Goal: Task Accomplishment & Management: Manage account settings

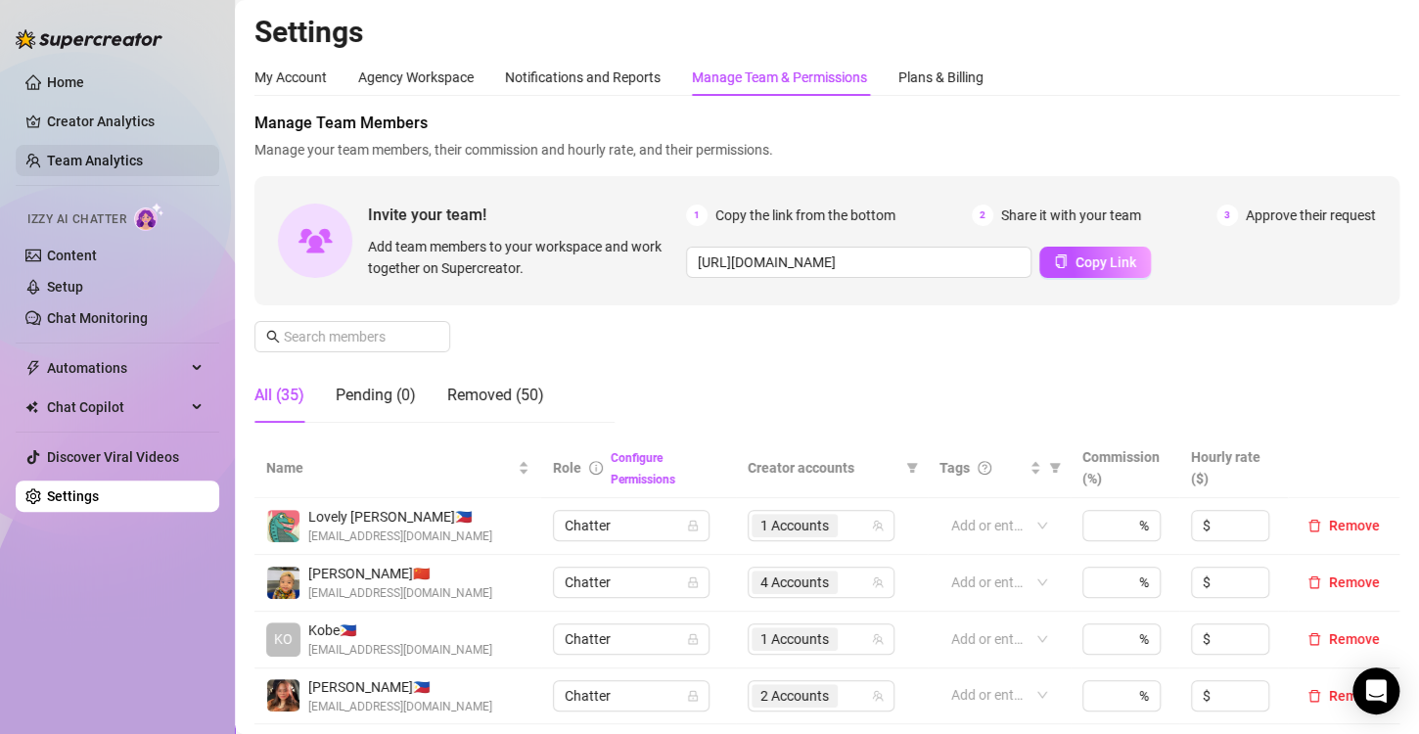
click at [124, 155] on link "Team Analytics" at bounding box center [95, 161] width 96 height 16
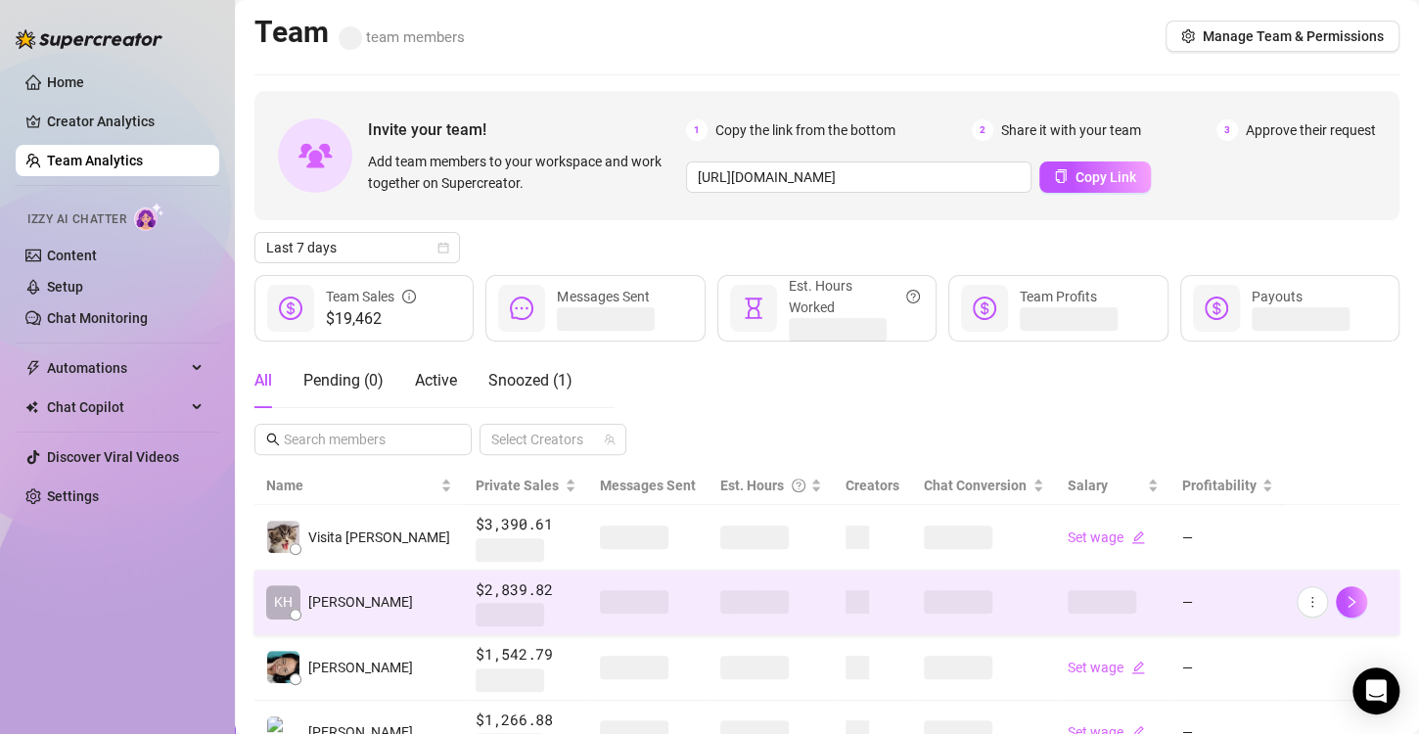
scroll to position [98, 0]
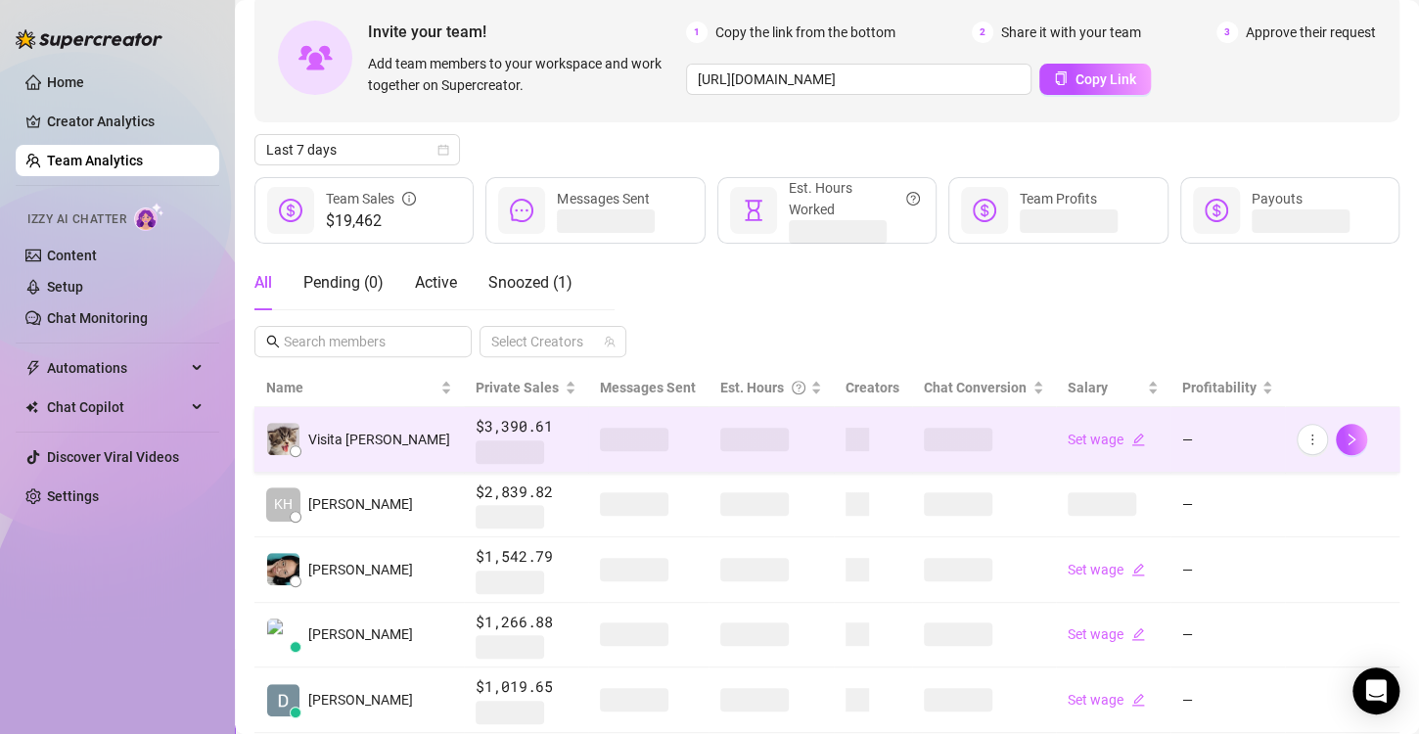
click at [720, 431] on span at bounding box center [754, 439] width 69 height 23
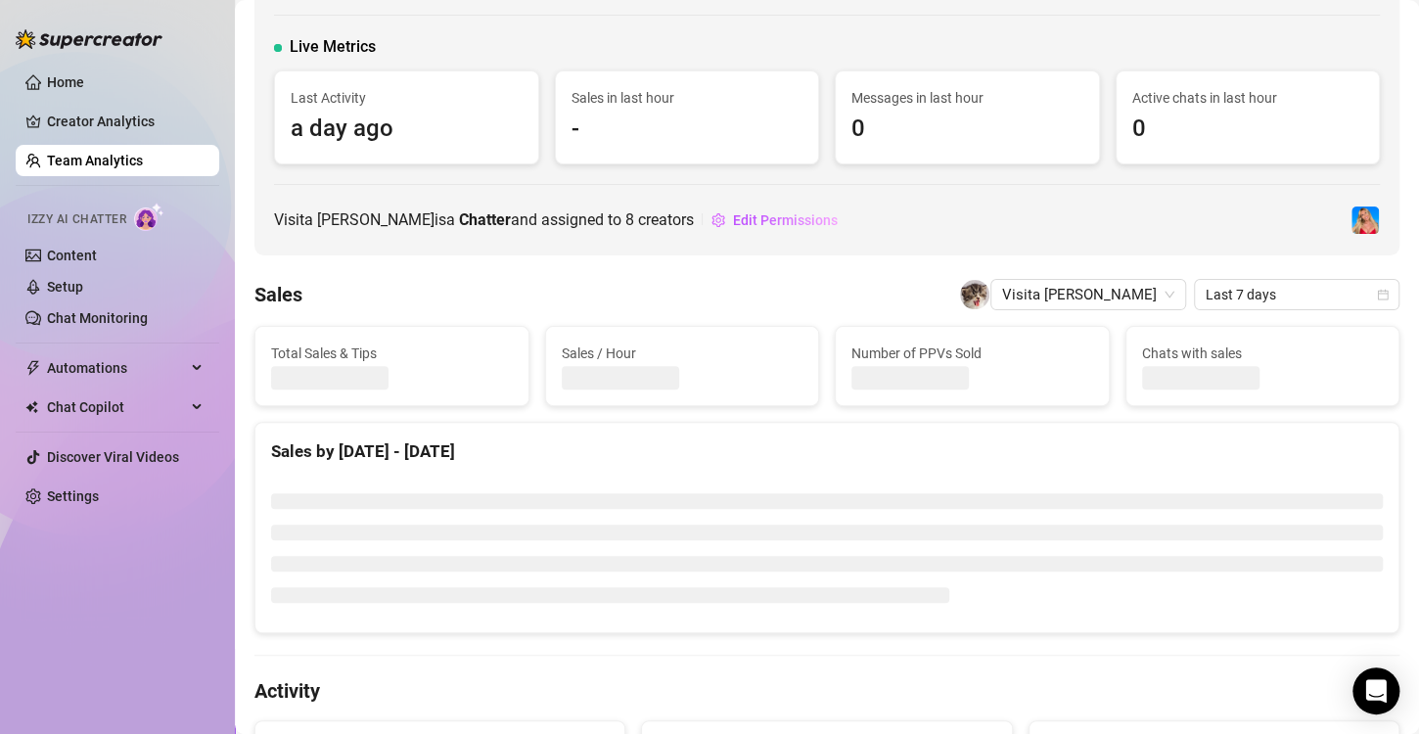
click at [736, 247] on div "Visita [PERSON_NAME] 🇵🇭 [GEOGRAPHIC_DATA] [EMAIL_ADDRESS][DOMAIN_NAME] Live Met…" at bounding box center [826, 86] width 1145 height 340
click at [744, 226] on span "Edit Permissions" at bounding box center [785, 220] width 105 height 16
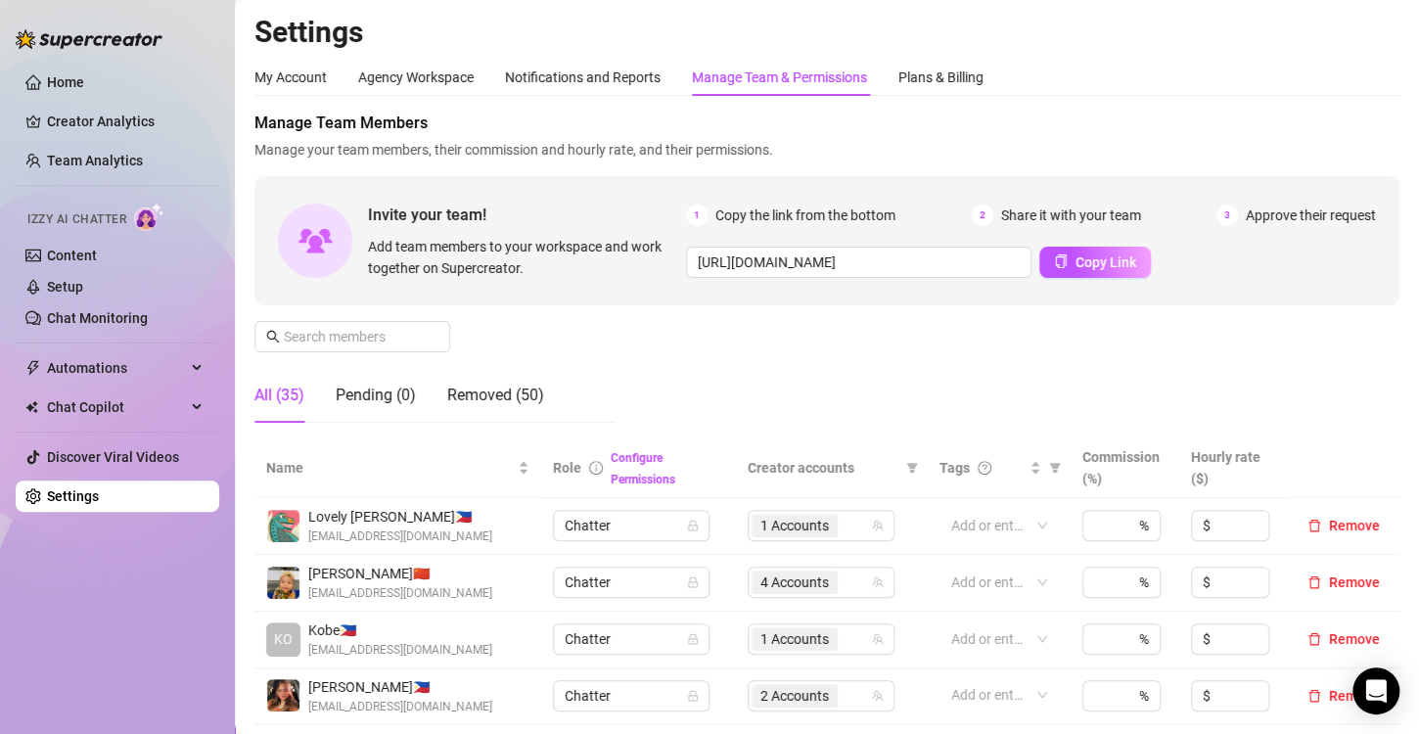
scroll to position [391, 0]
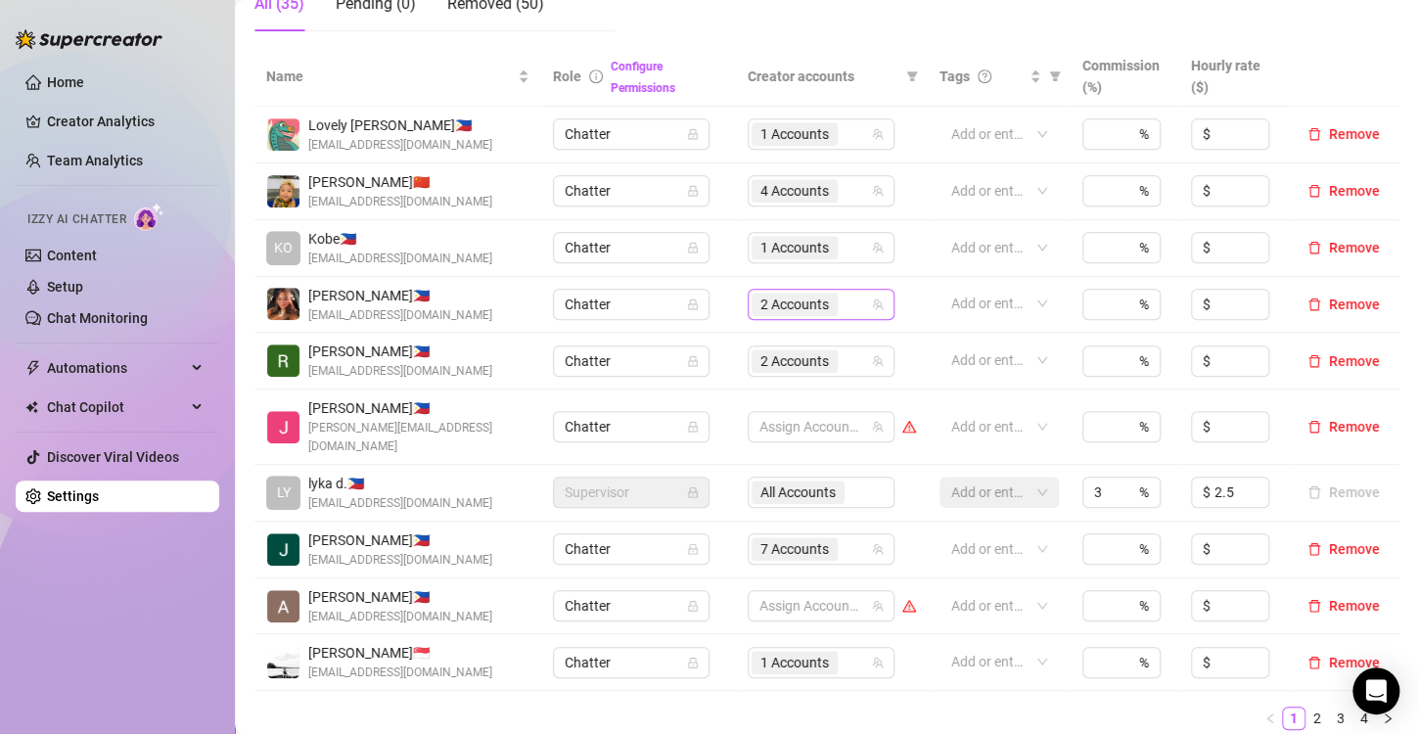
click at [769, 300] on span "2 Accounts" at bounding box center [794, 305] width 69 height 22
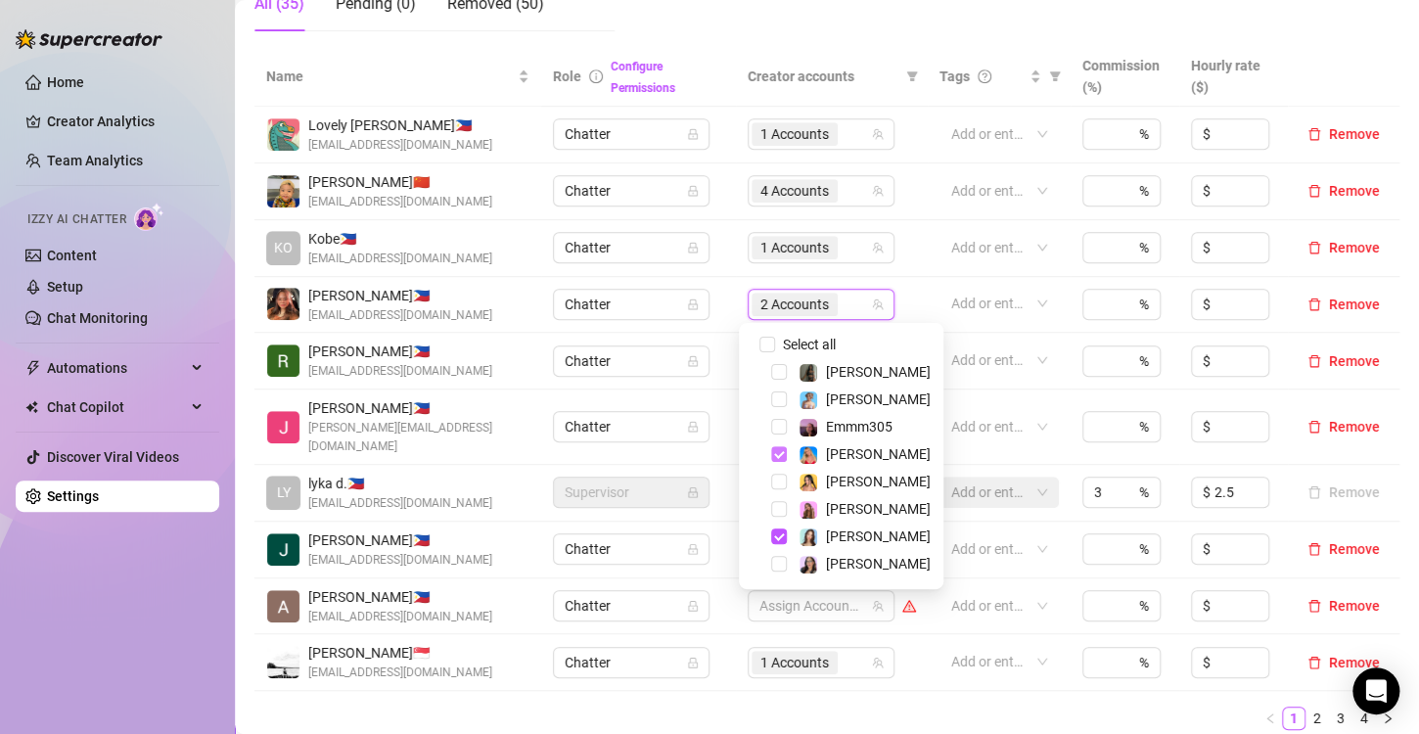
click at [782, 454] on span "Select tree node" at bounding box center [779, 454] width 16 height 16
click at [702, 716] on div "Name Role Configure Permissions Creator accounts Tags Commission (%) Hourly rat…" at bounding box center [826, 396] width 1145 height 699
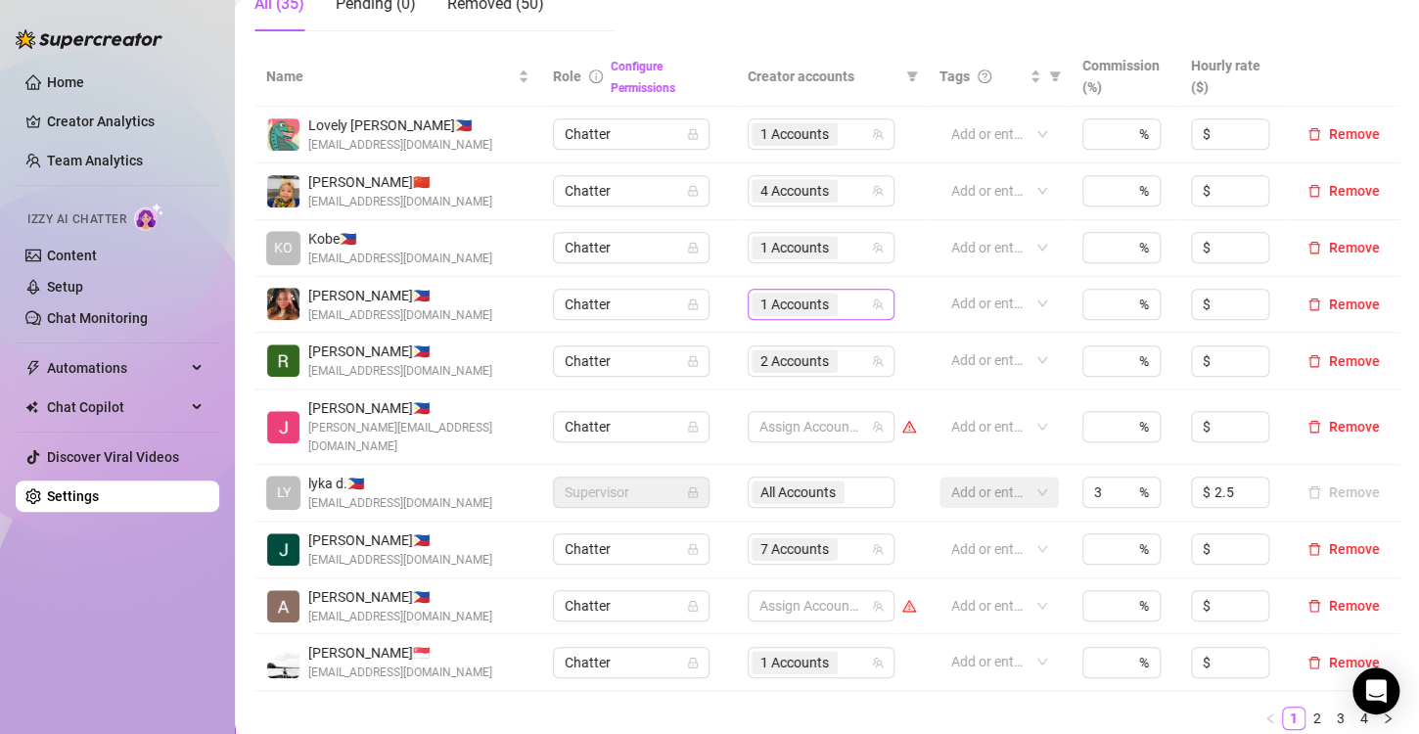
click at [754, 301] on span "1 Accounts" at bounding box center [795, 304] width 86 height 23
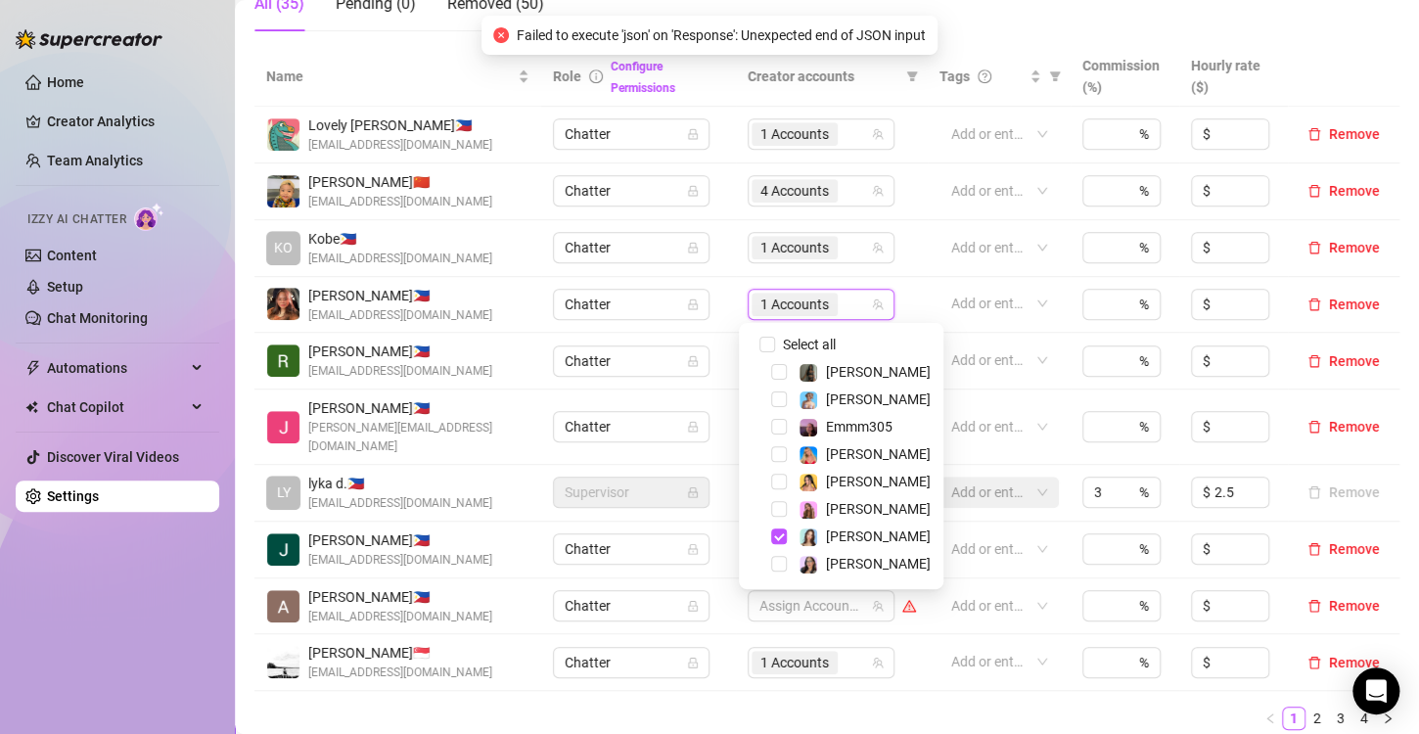
click at [796, 707] on ul "1 2 3 4" at bounding box center [826, 718] width 1145 height 23
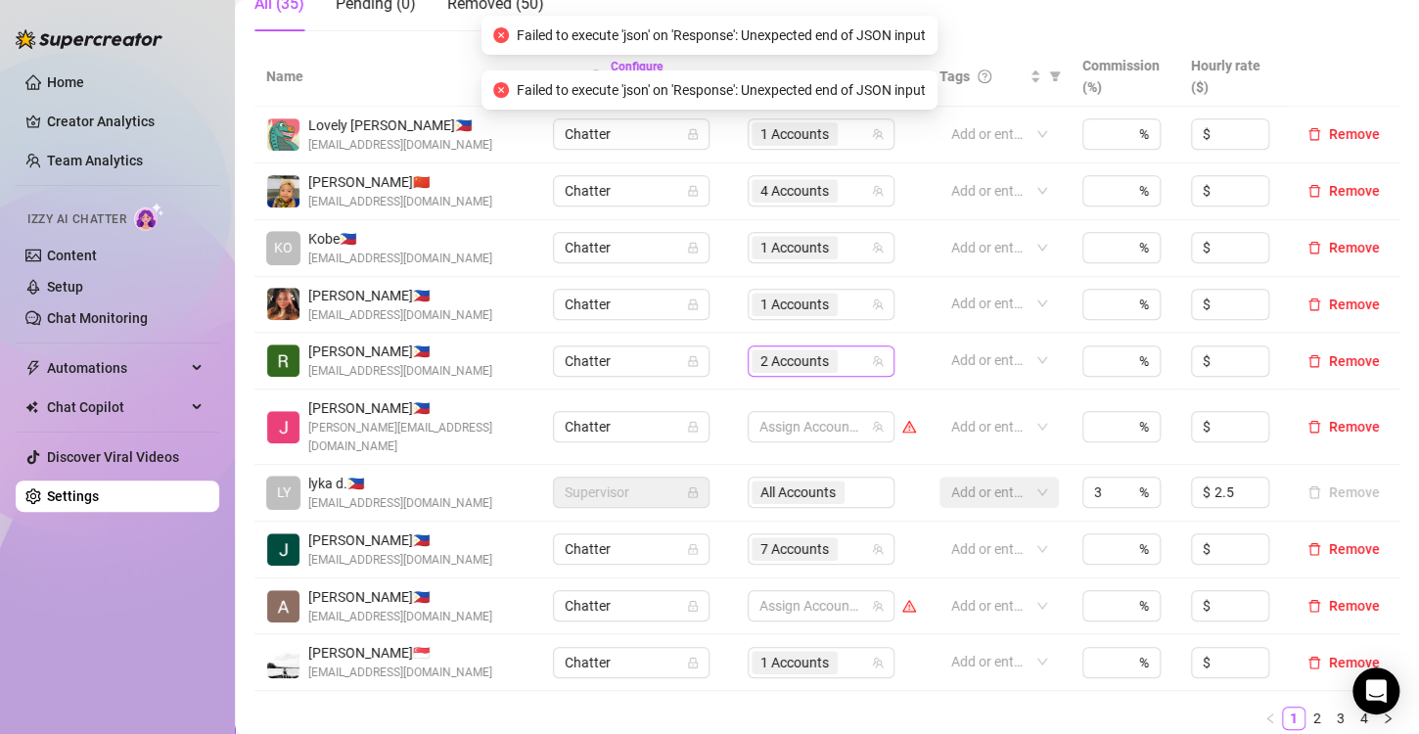
click at [782, 356] on span "2 Accounts" at bounding box center [794, 361] width 69 height 22
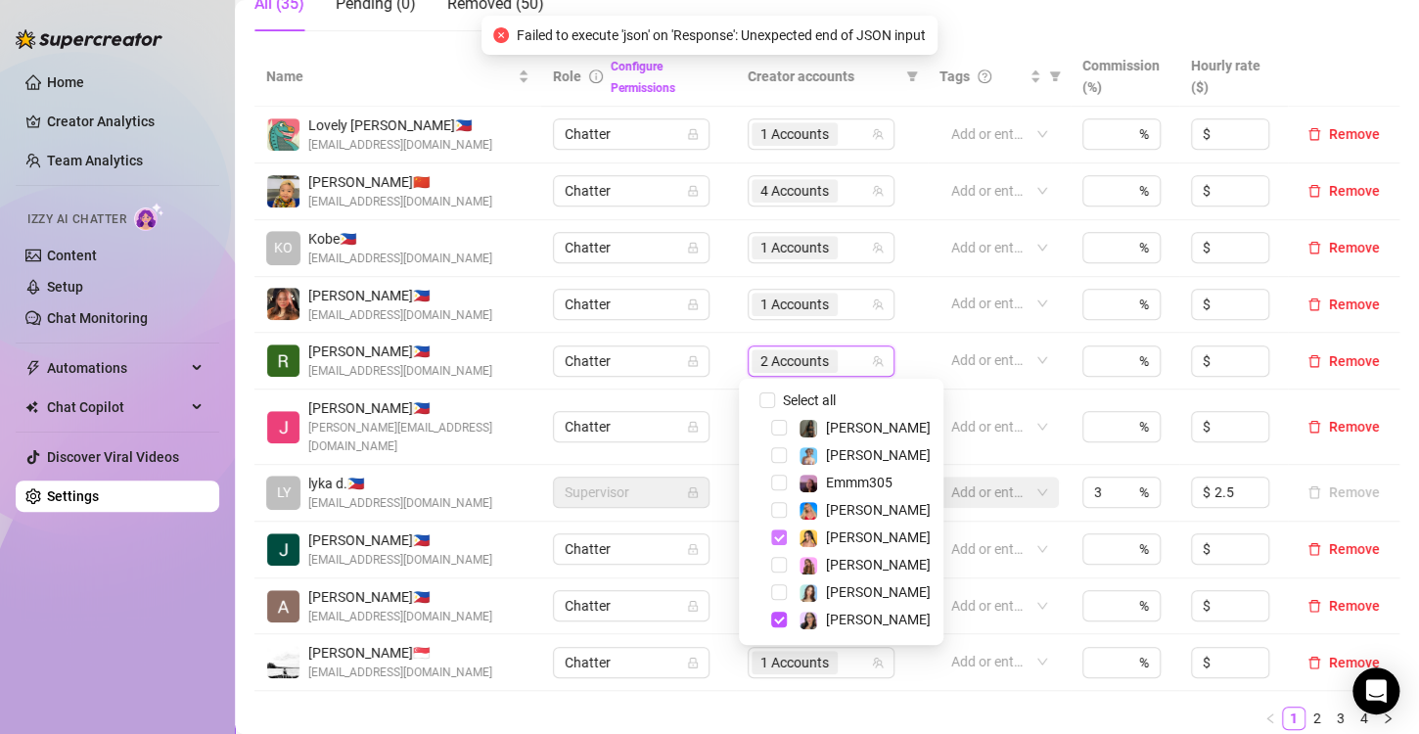
click at [779, 534] on span "Select tree node" at bounding box center [779, 537] width 16 height 16
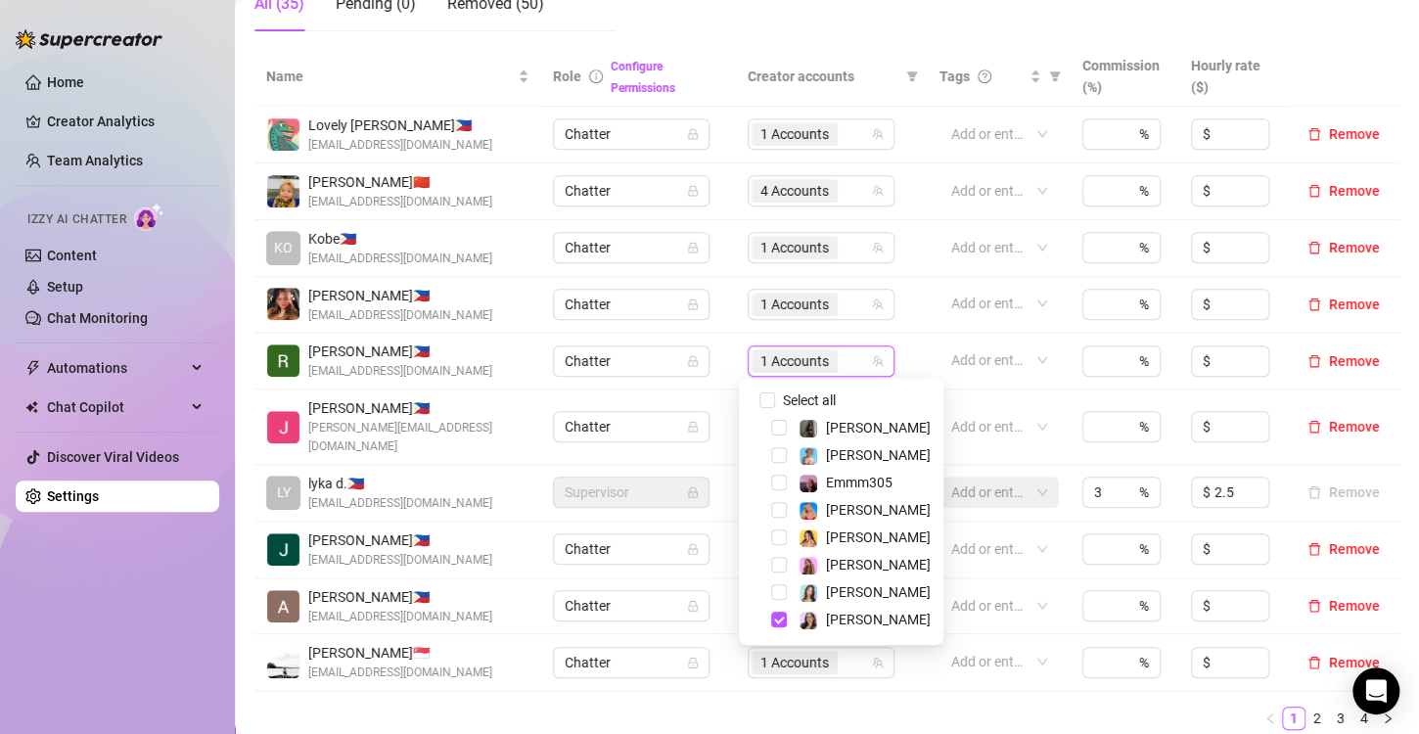
click at [783, 707] on ul "1 2 3 4" at bounding box center [826, 718] width 1145 height 23
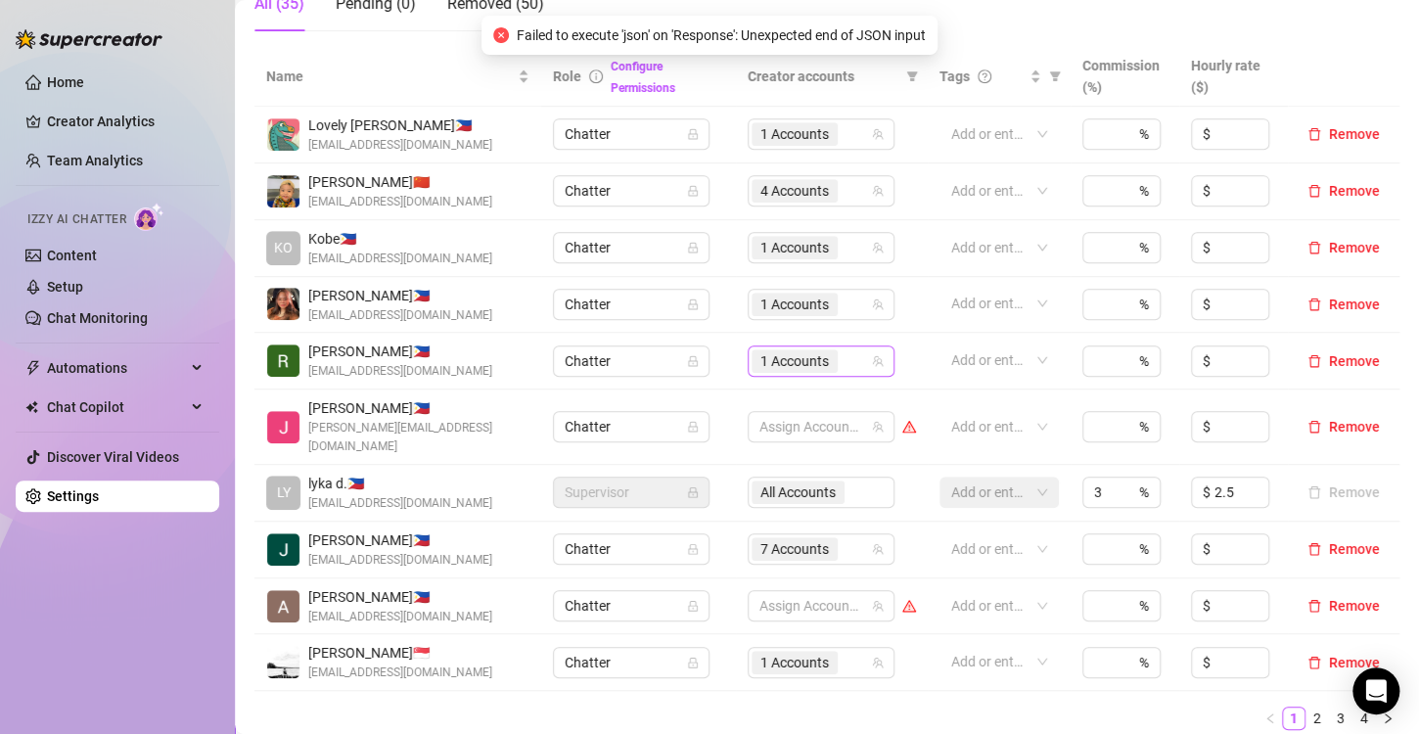
click at [807, 355] on span "1 Accounts" at bounding box center [794, 361] width 69 height 22
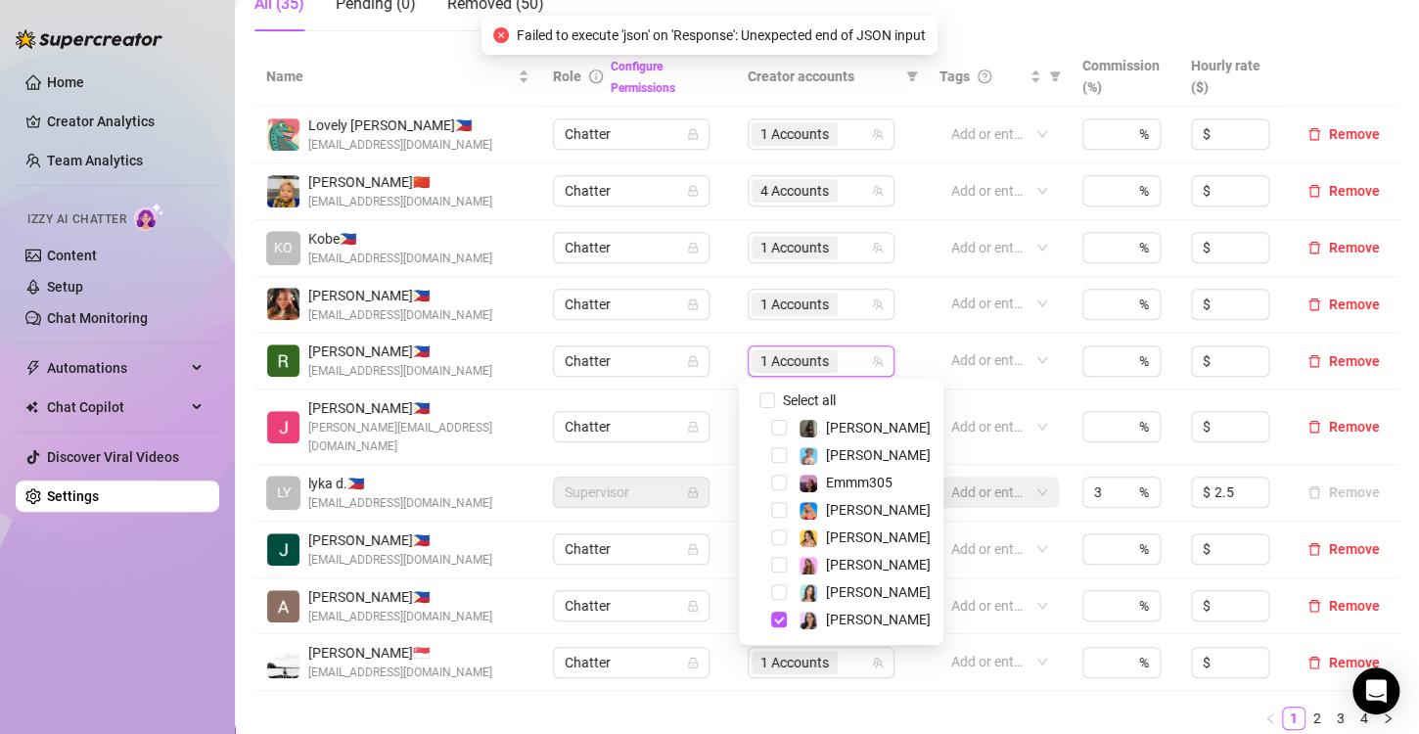
click at [782, 707] on ul "1 2 3 4" at bounding box center [826, 718] width 1145 height 23
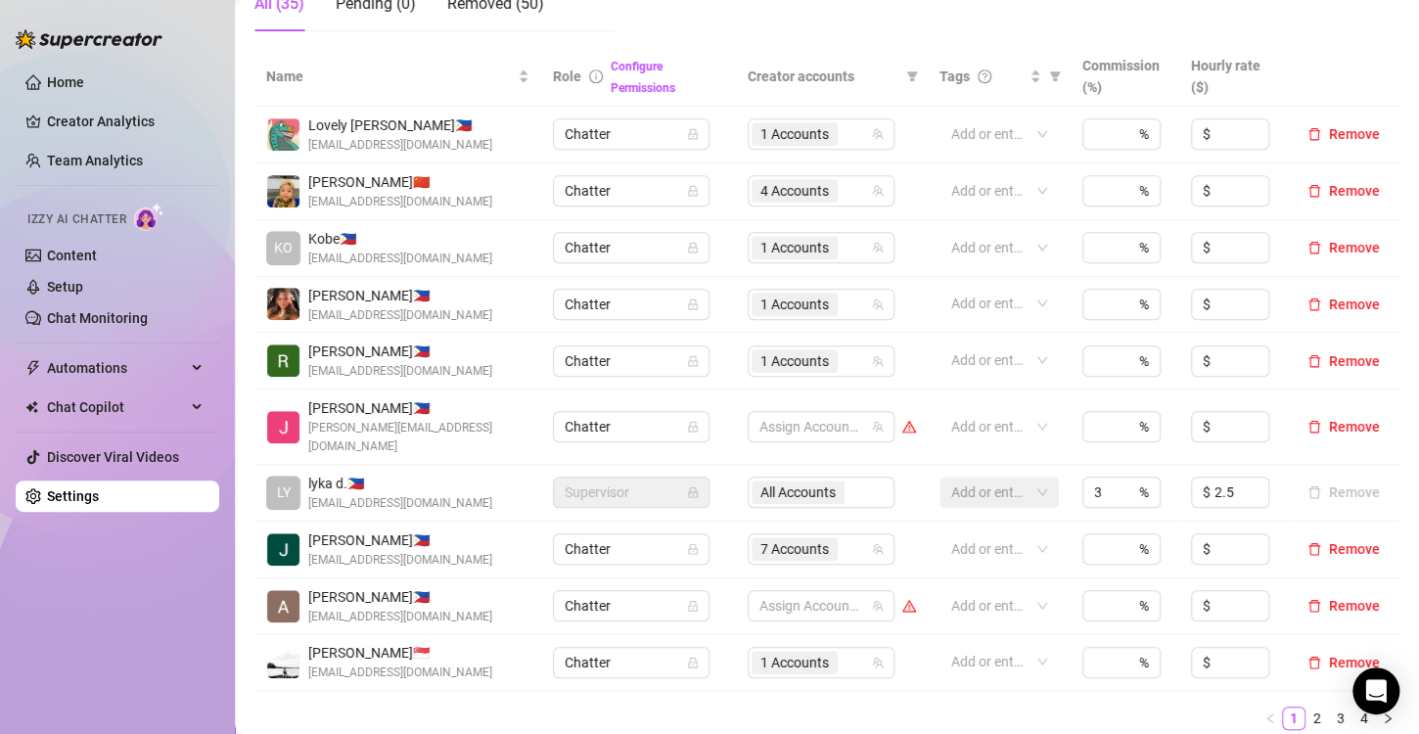
scroll to position [587, 0]
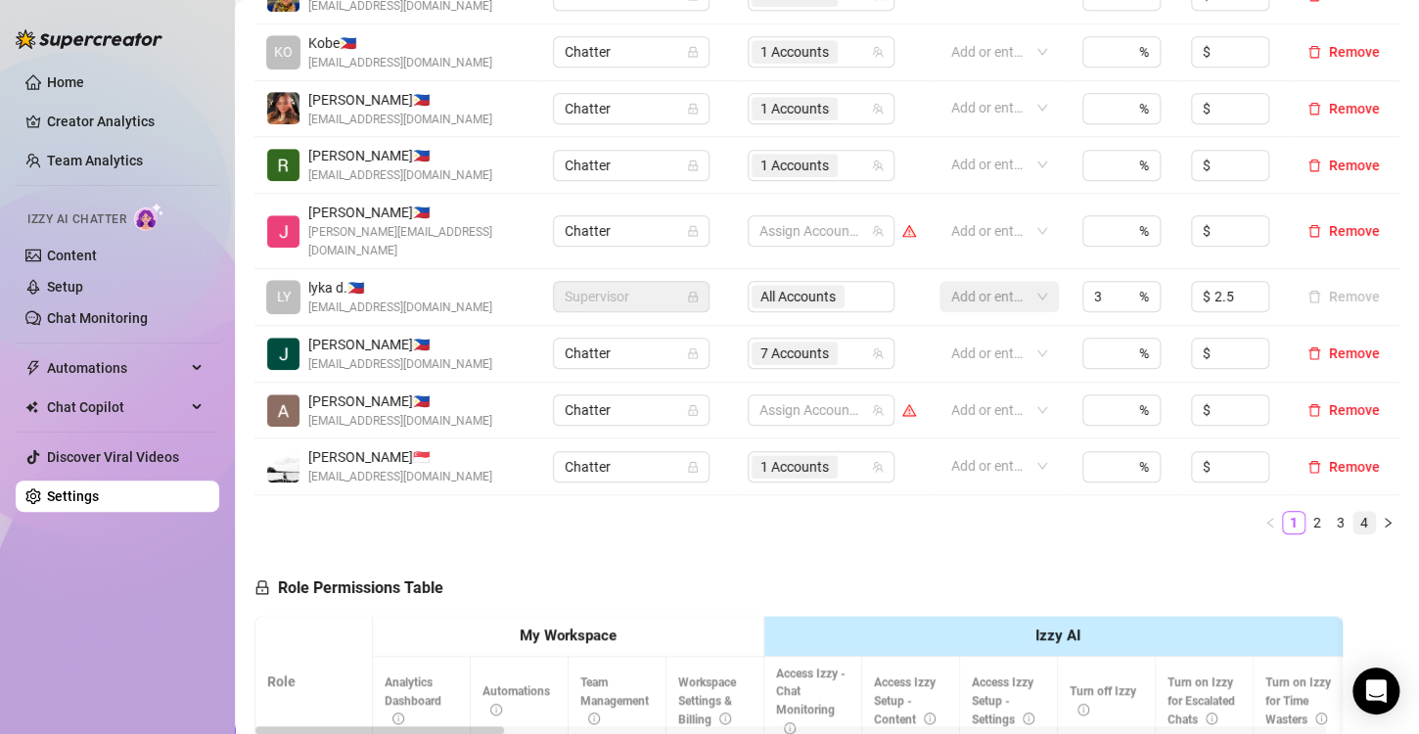
drag, startPoint x: 1365, startPoint y: 505, endPoint x: 1346, endPoint y: 503, distance: 19.7
click at [1382, 517] on icon "right" at bounding box center [1388, 523] width 12 height 12
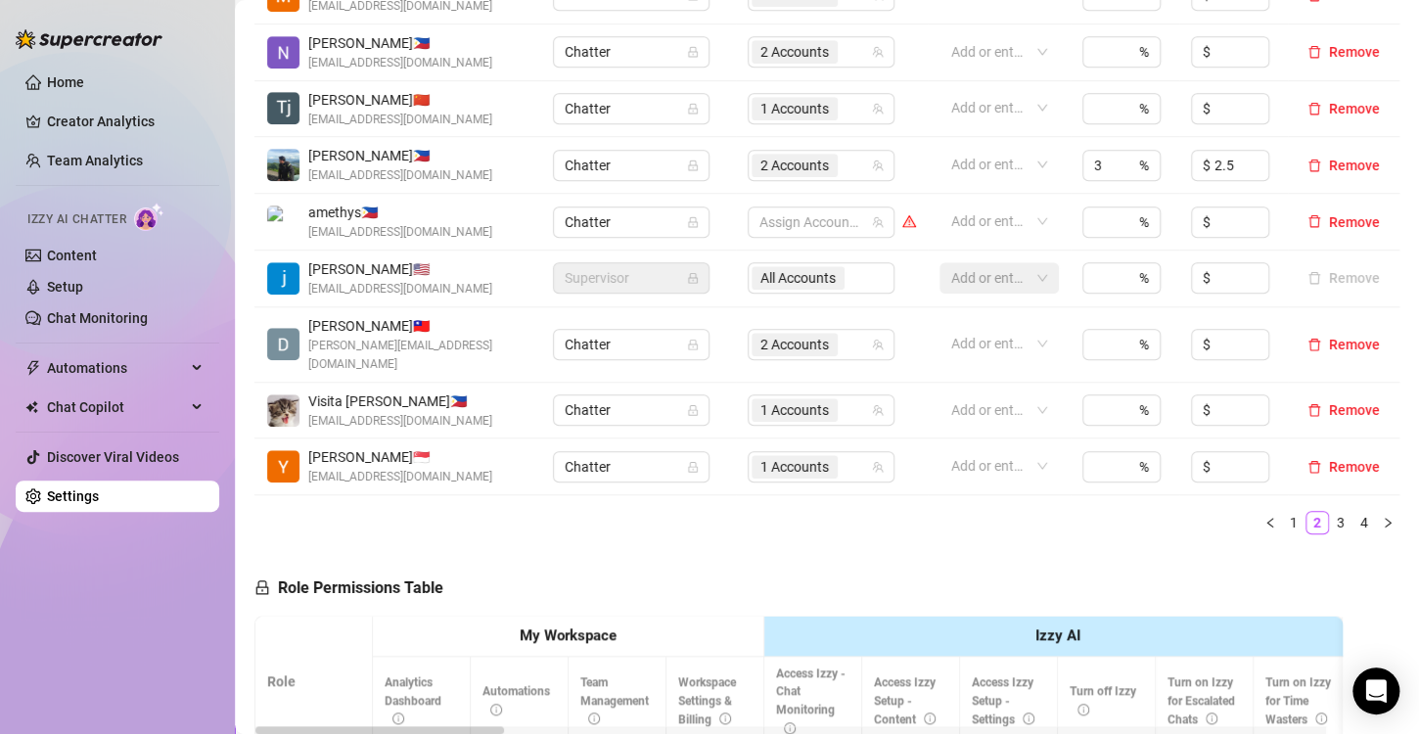
scroll to position [391, 0]
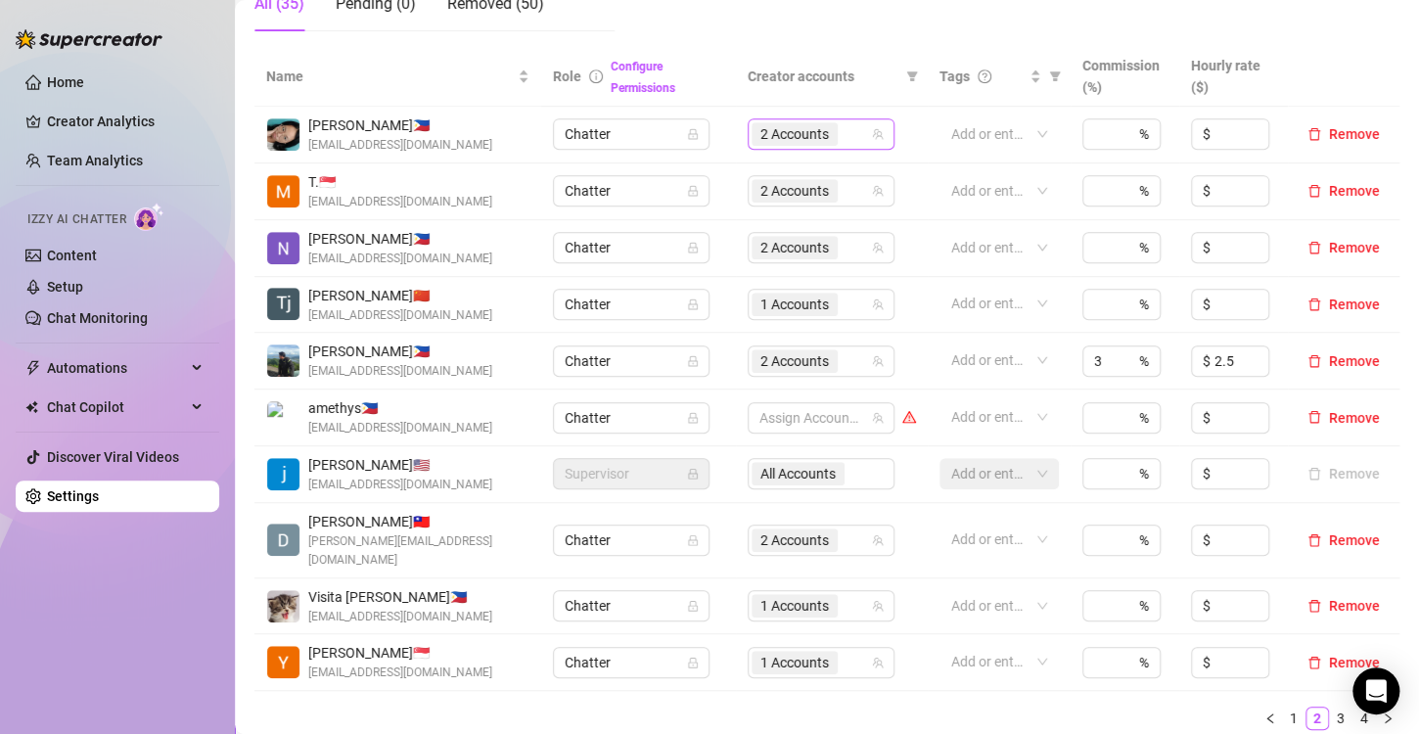
click at [784, 136] on span "2 Accounts" at bounding box center [794, 134] width 69 height 22
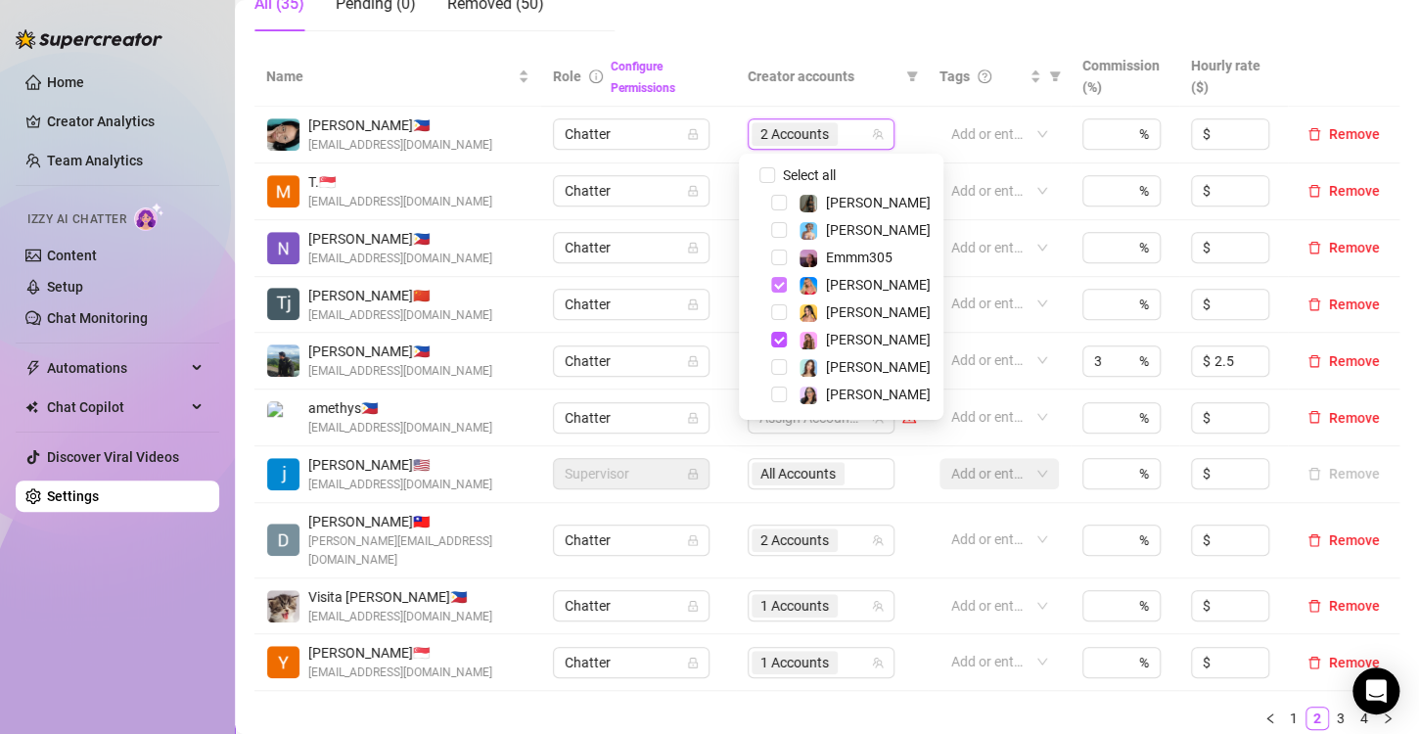
click at [775, 287] on span "Select tree node" at bounding box center [779, 285] width 16 height 16
click at [808, 707] on ul "1 2 3 4" at bounding box center [826, 718] width 1145 height 23
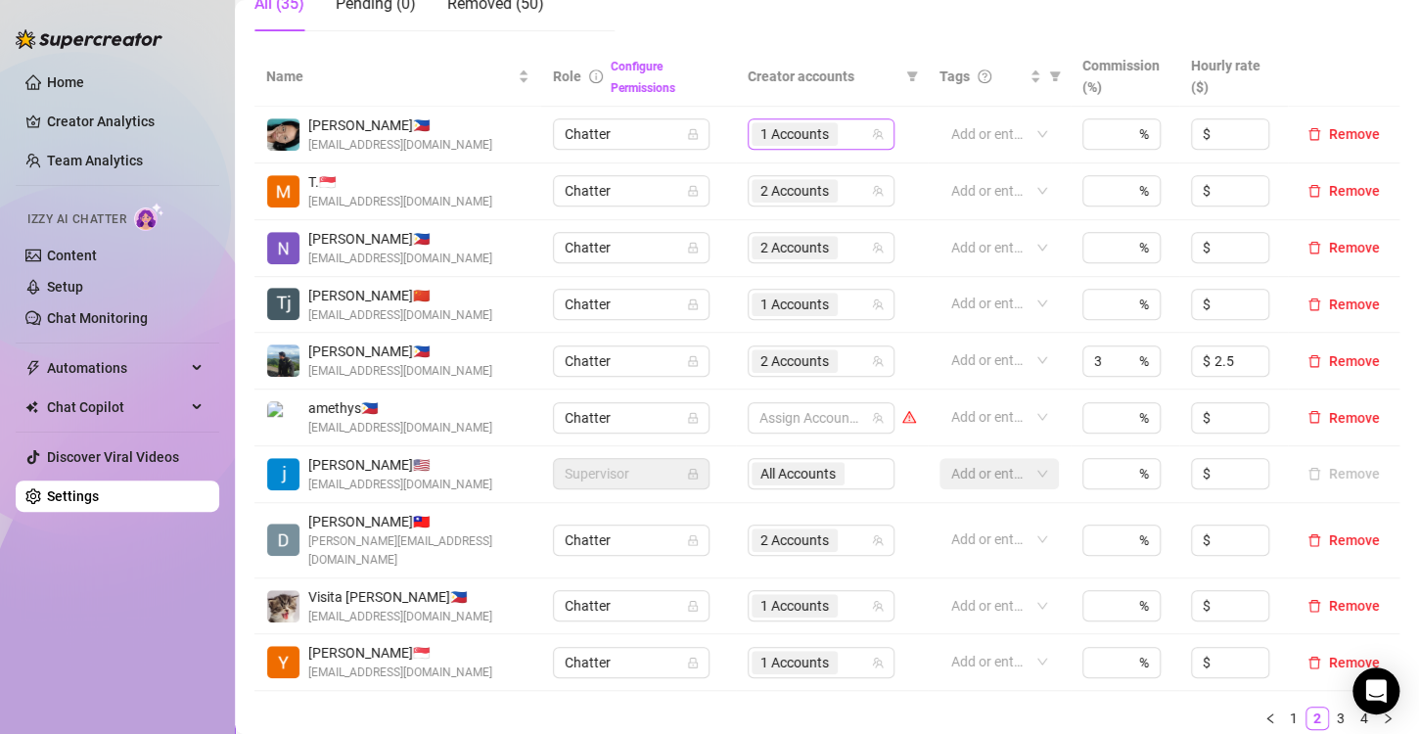
click at [777, 134] on span "1 Accounts" at bounding box center [794, 134] width 69 height 22
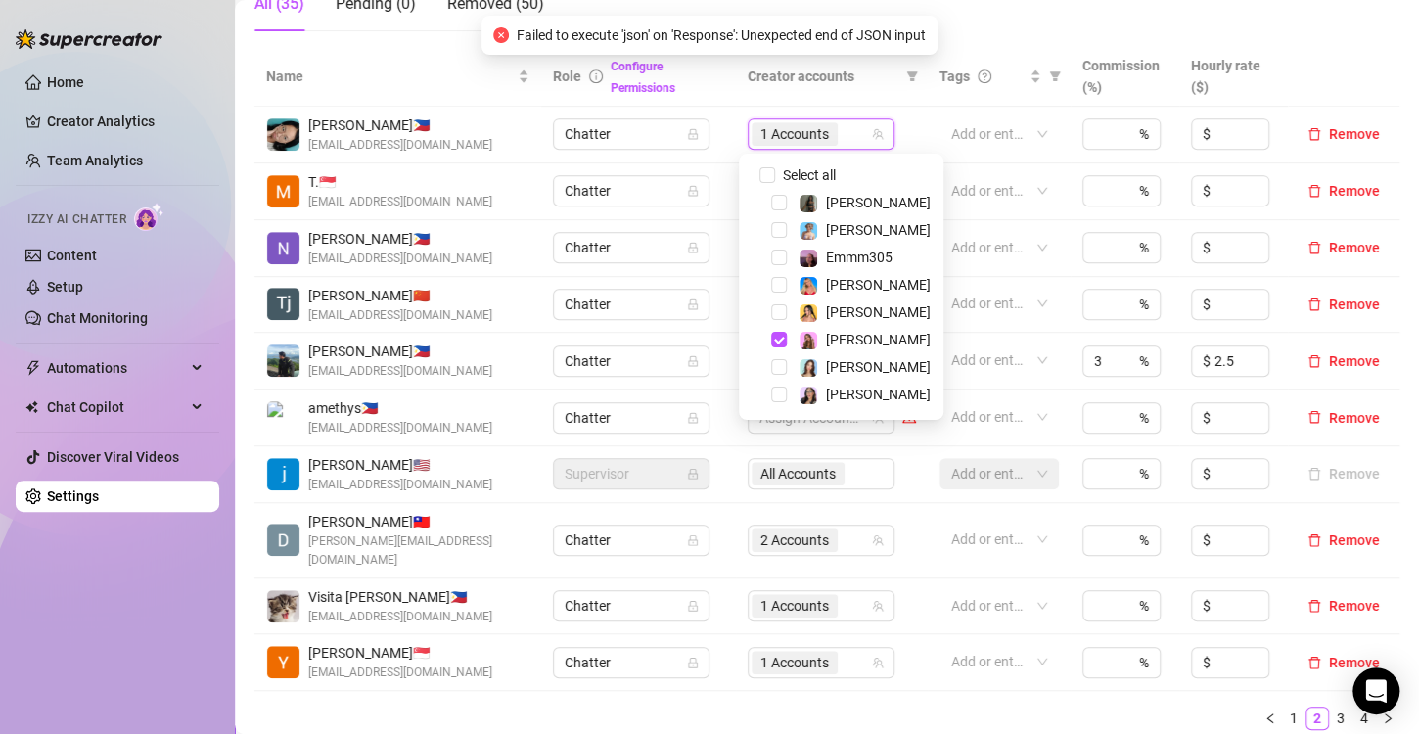
click at [778, 721] on div "Name Role Configure Permissions Creator accounts Tags Commission (%) Hourly rat…" at bounding box center [826, 396] width 1145 height 699
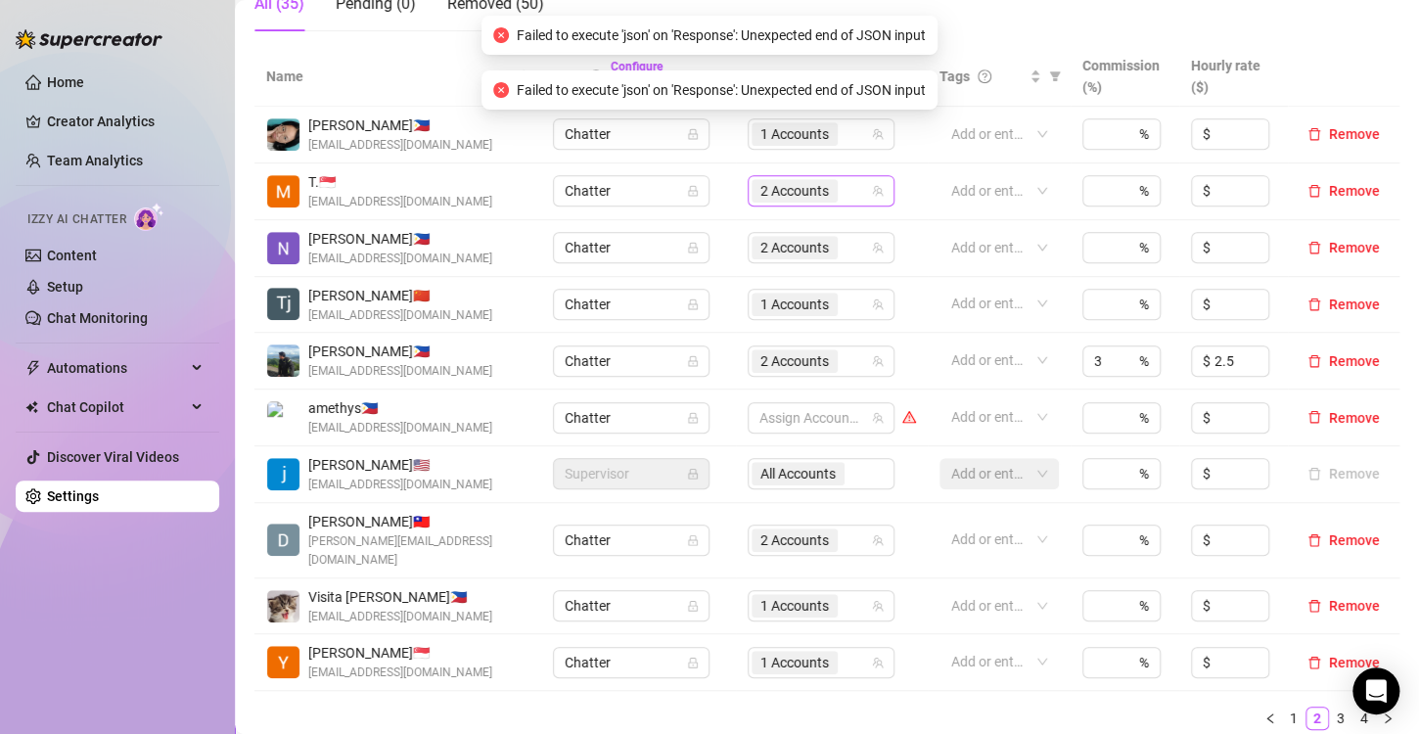
click at [787, 191] on span "2 Accounts" at bounding box center [794, 191] width 69 height 22
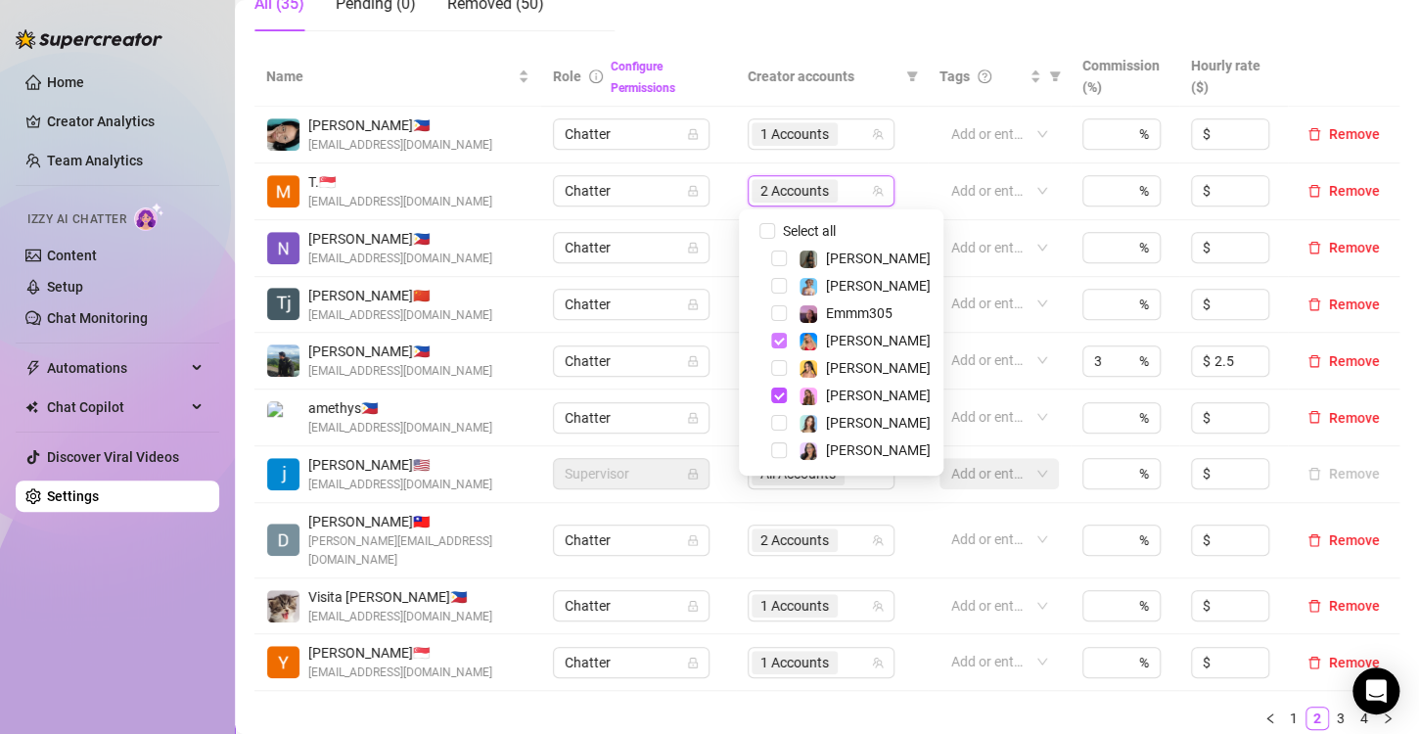
click at [778, 344] on span "Select tree node" at bounding box center [779, 341] width 16 height 16
click at [837, 707] on ul "1 2 3 4" at bounding box center [826, 718] width 1145 height 23
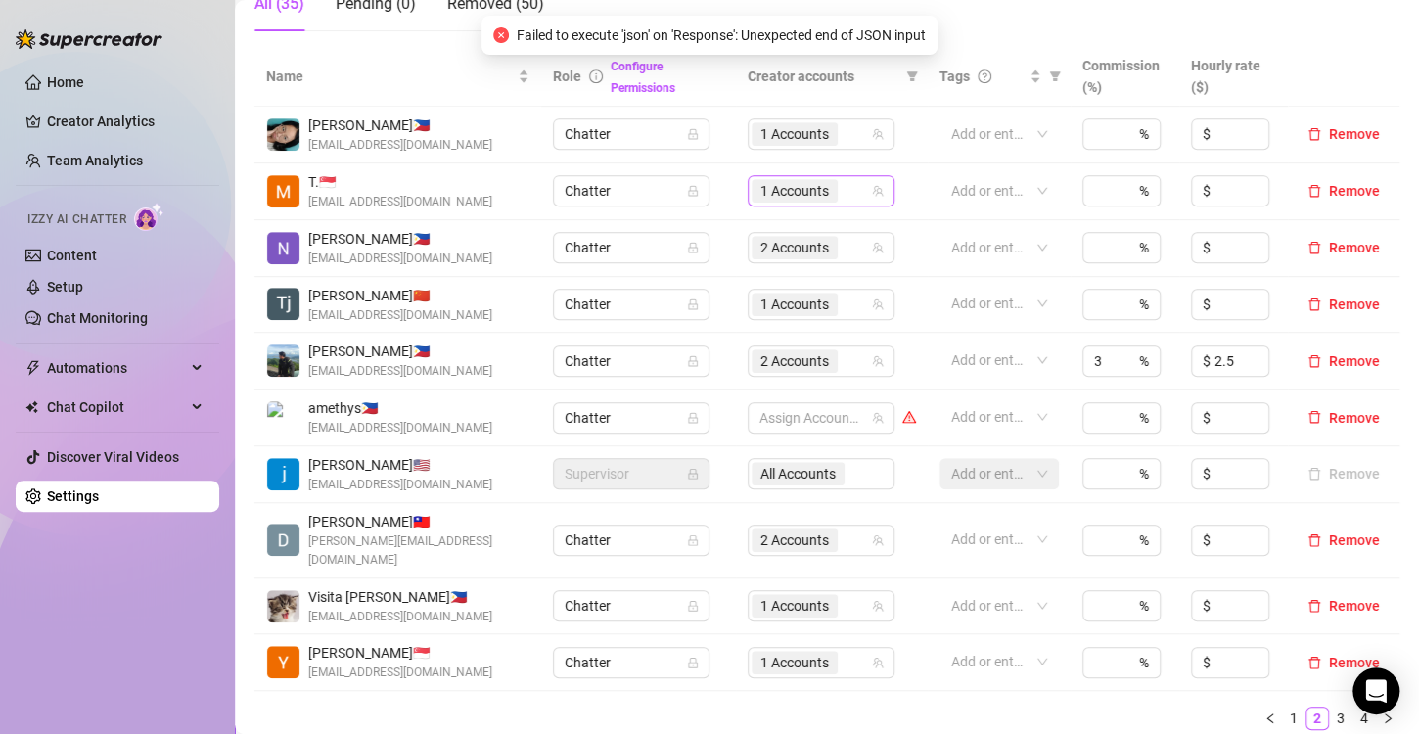
click at [771, 182] on span "1 Accounts" at bounding box center [794, 191] width 69 height 22
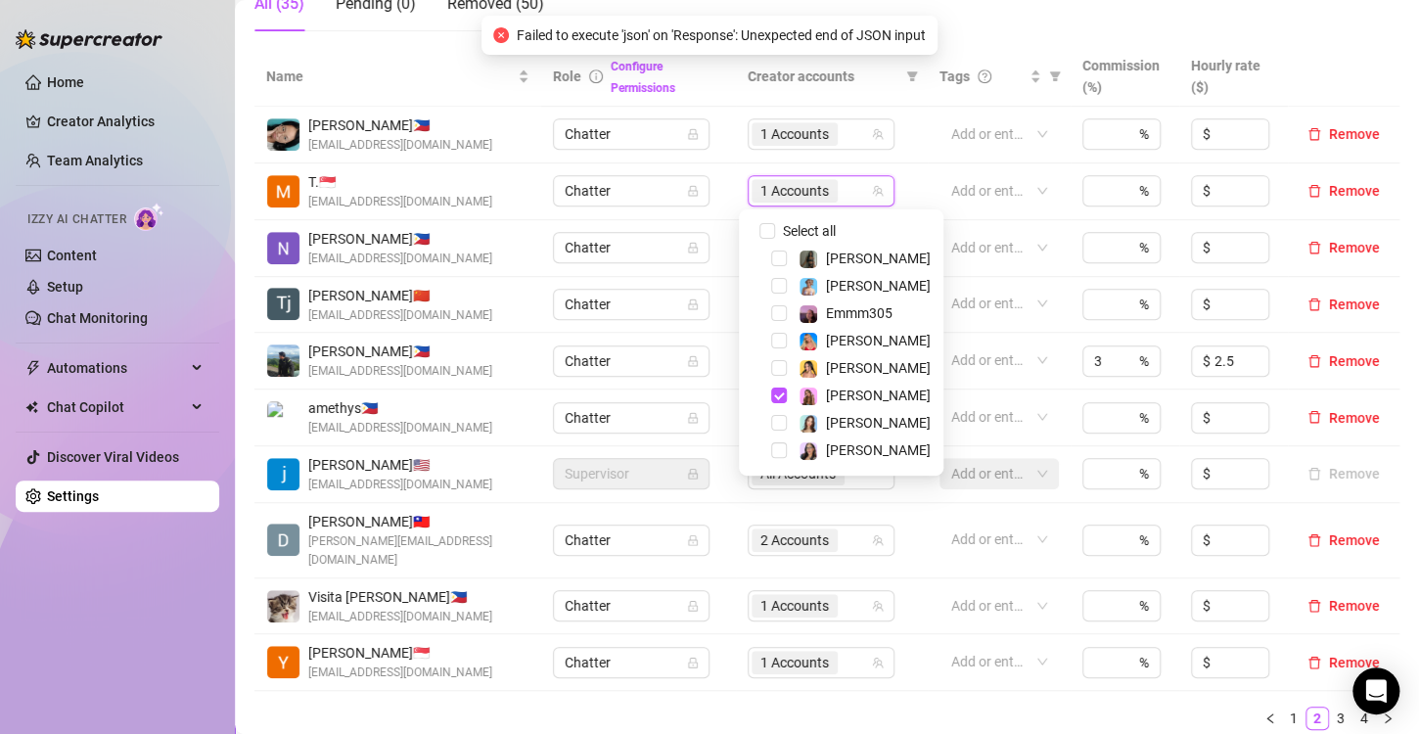
click at [813, 709] on ul "1 2 3 4" at bounding box center [826, 718] width 1145 height 23
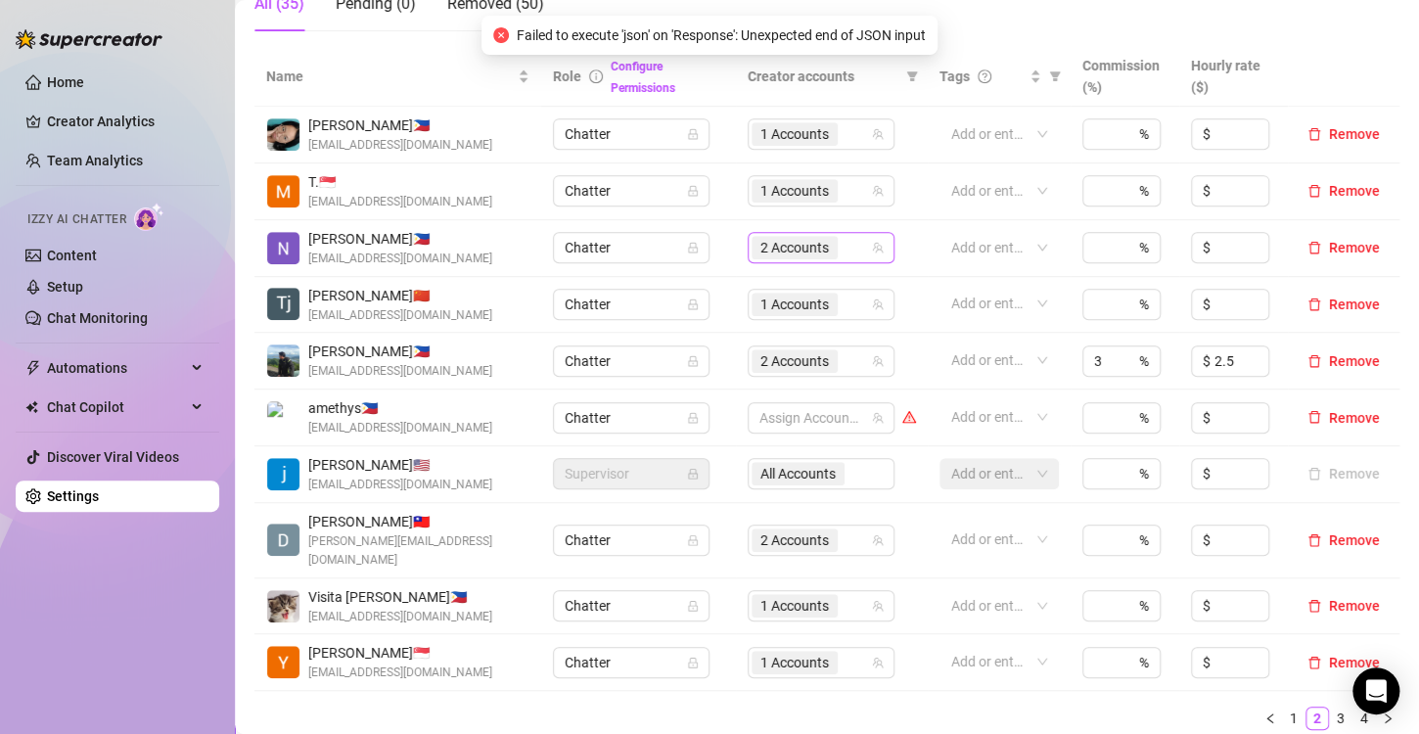
click at [770, 242] on span "2 Accounts" at bounding box center [794, 248] width 69 height 22
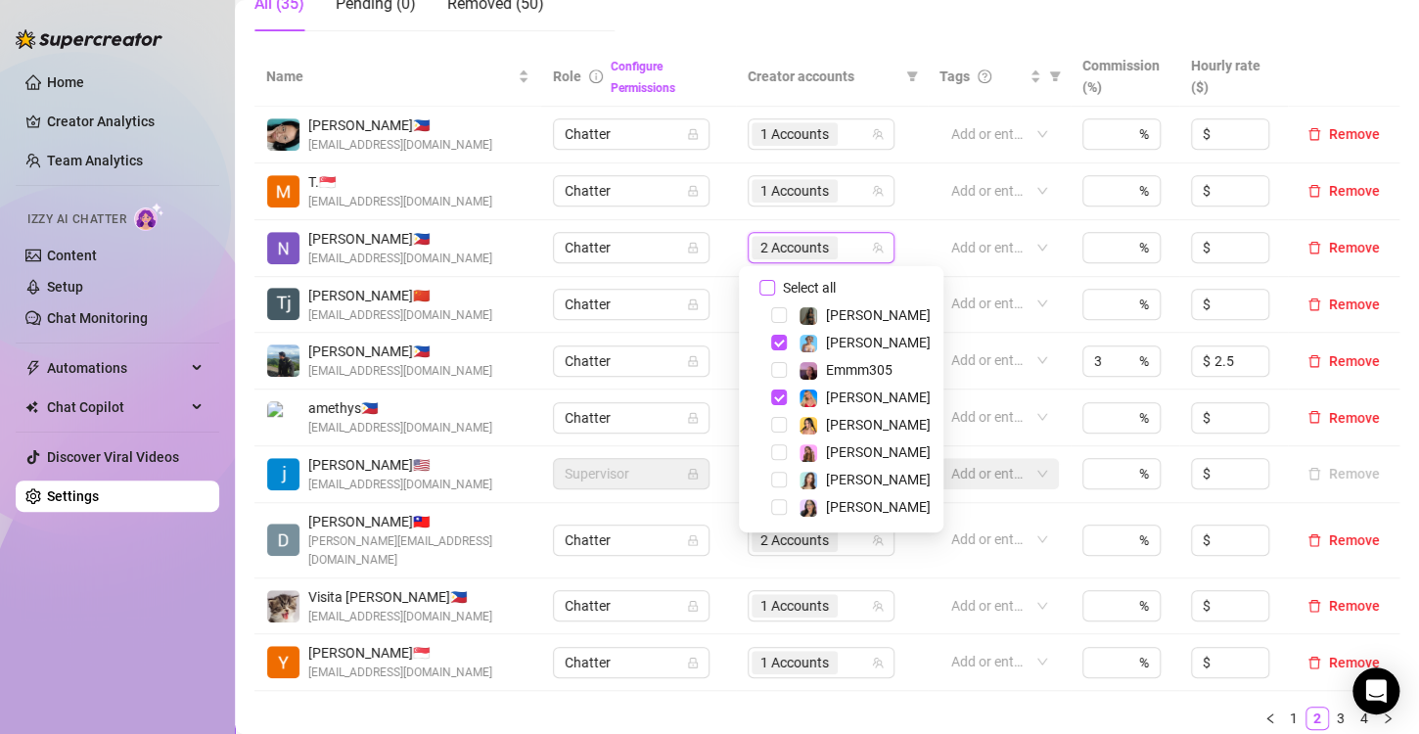
click at [763, 286] on input "Select all" at bounding box center [767, 288] width 16 height 16
click at [773, 372] on span "Select tree node" at bounding box center [779, 370] width 16 height 16
checkbox input "false"
click at [772, 707] on ul "1 2 3 4" at bounding box center [826, 718] width 1145 height 23
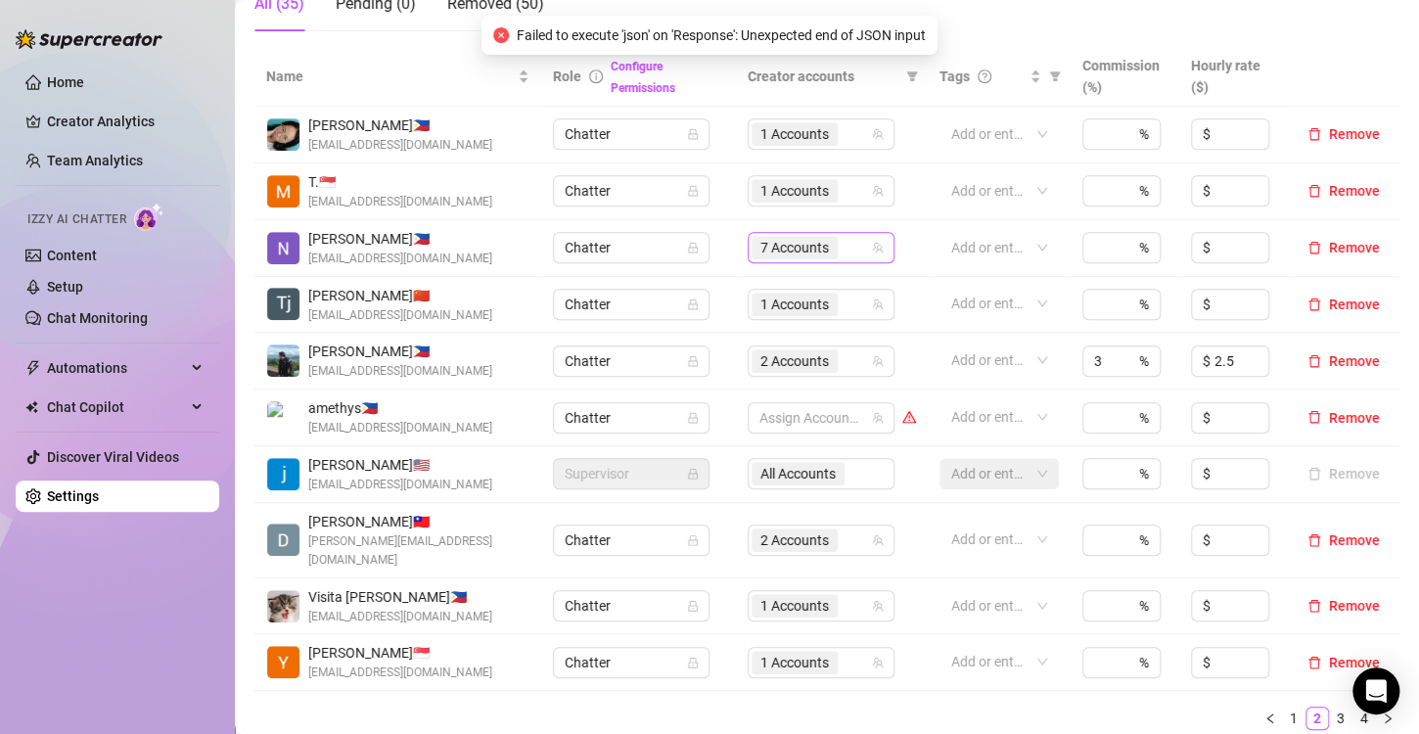
click at [787, 248] on span "7 Accounts" at bounding box center [794, 248] width 69 height 22
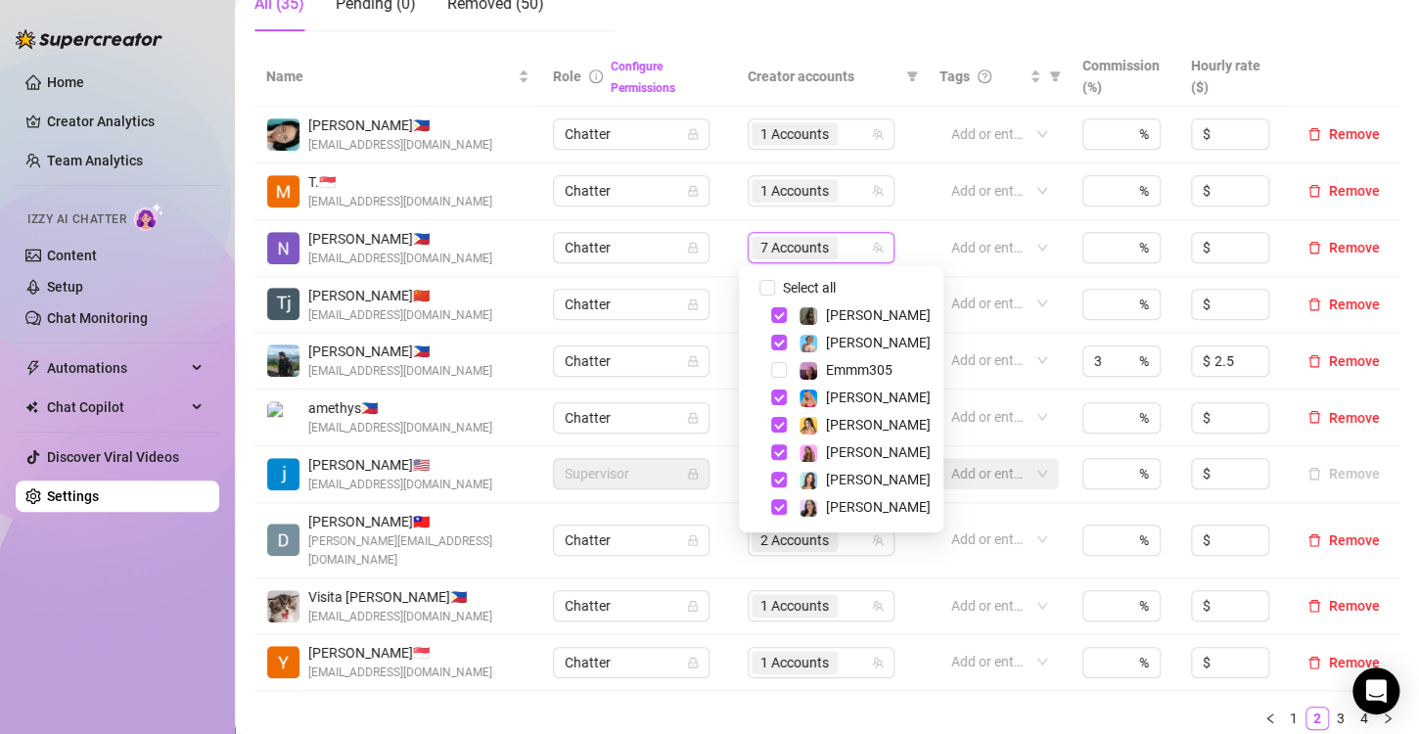
click at [786, 707] on ul "1 2 3 4" at bounding box center [826, 718] width 1145 height 23
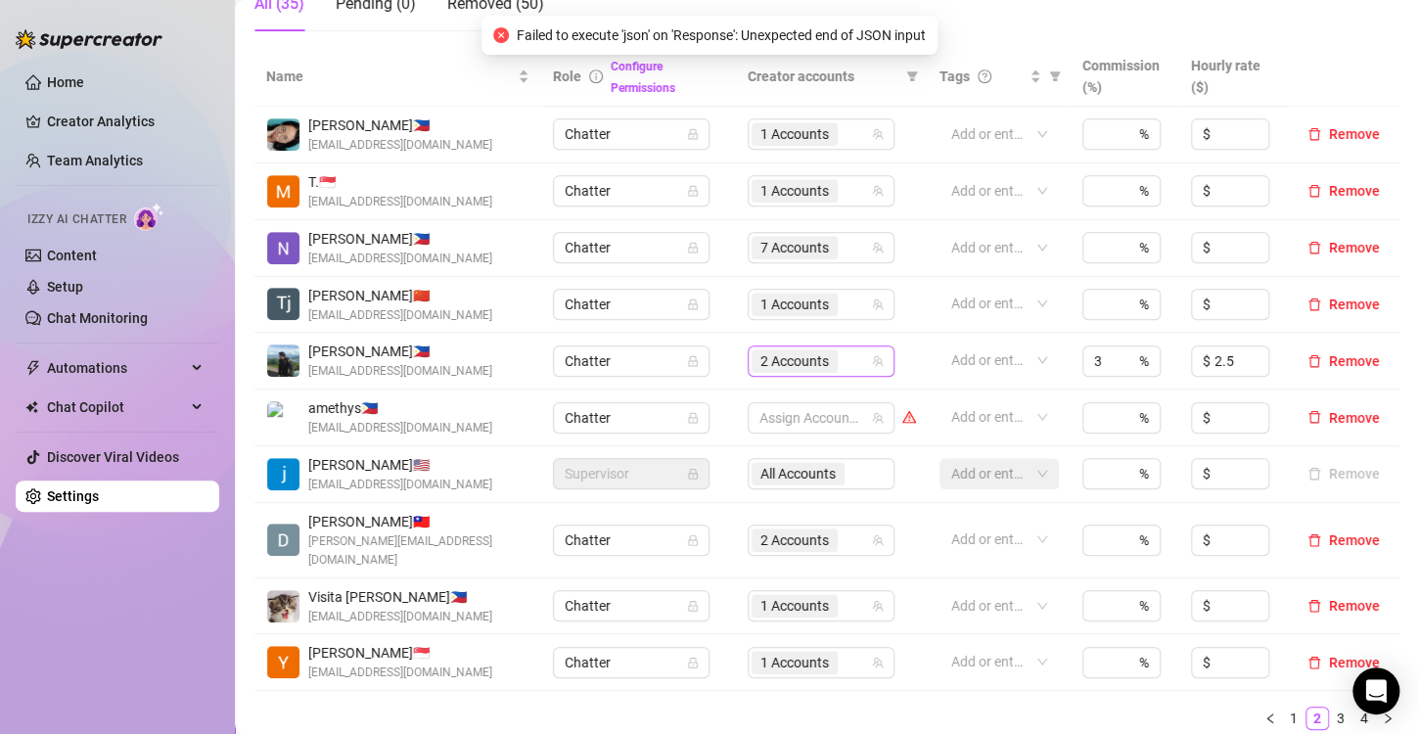
click at [782, 365] on span "2 Accounts" at bounding box center [794, 361] width 69 height 22
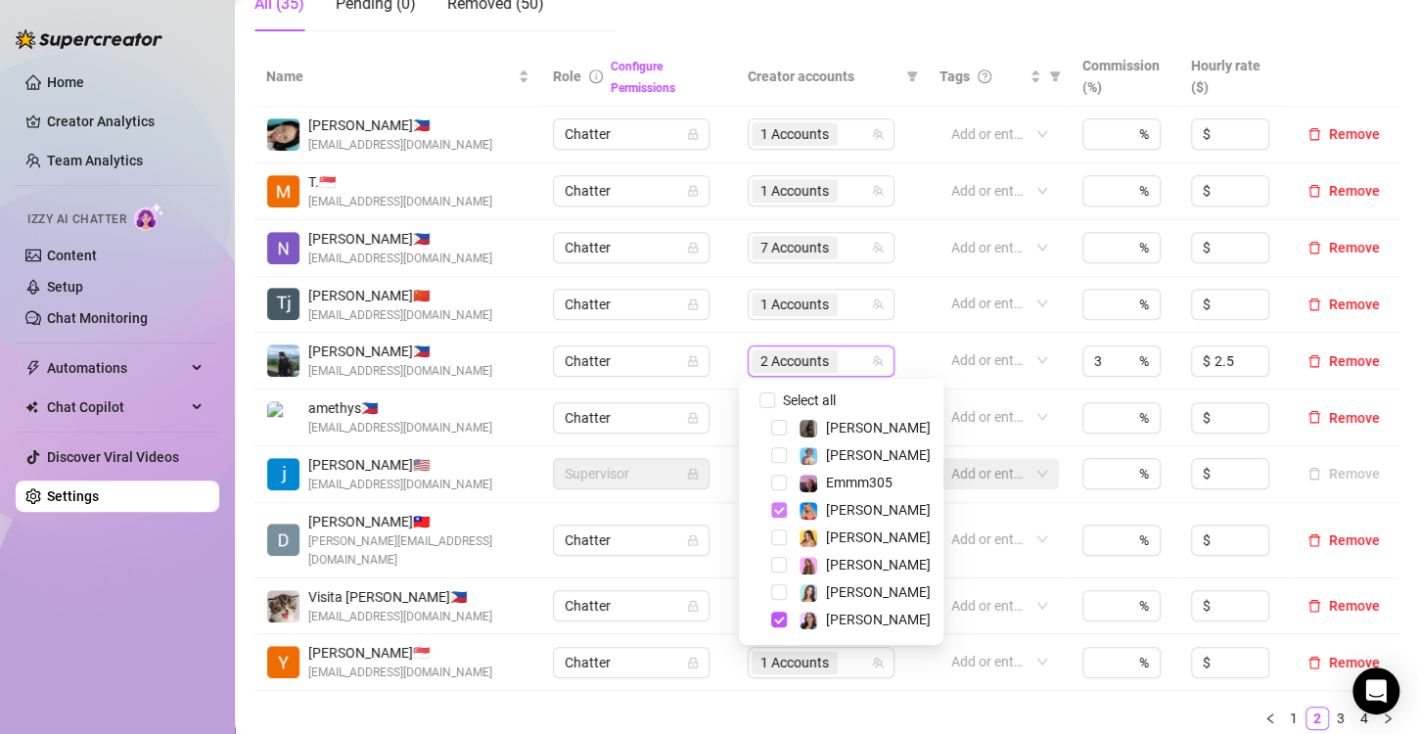
click at [778, 511] on span "Select tree node" at bounding box center [779, 510] width 16 height 16
click at [832, 707] on ul "1 2 3 4" at bounding box center [826, 718] width 1145 height 23
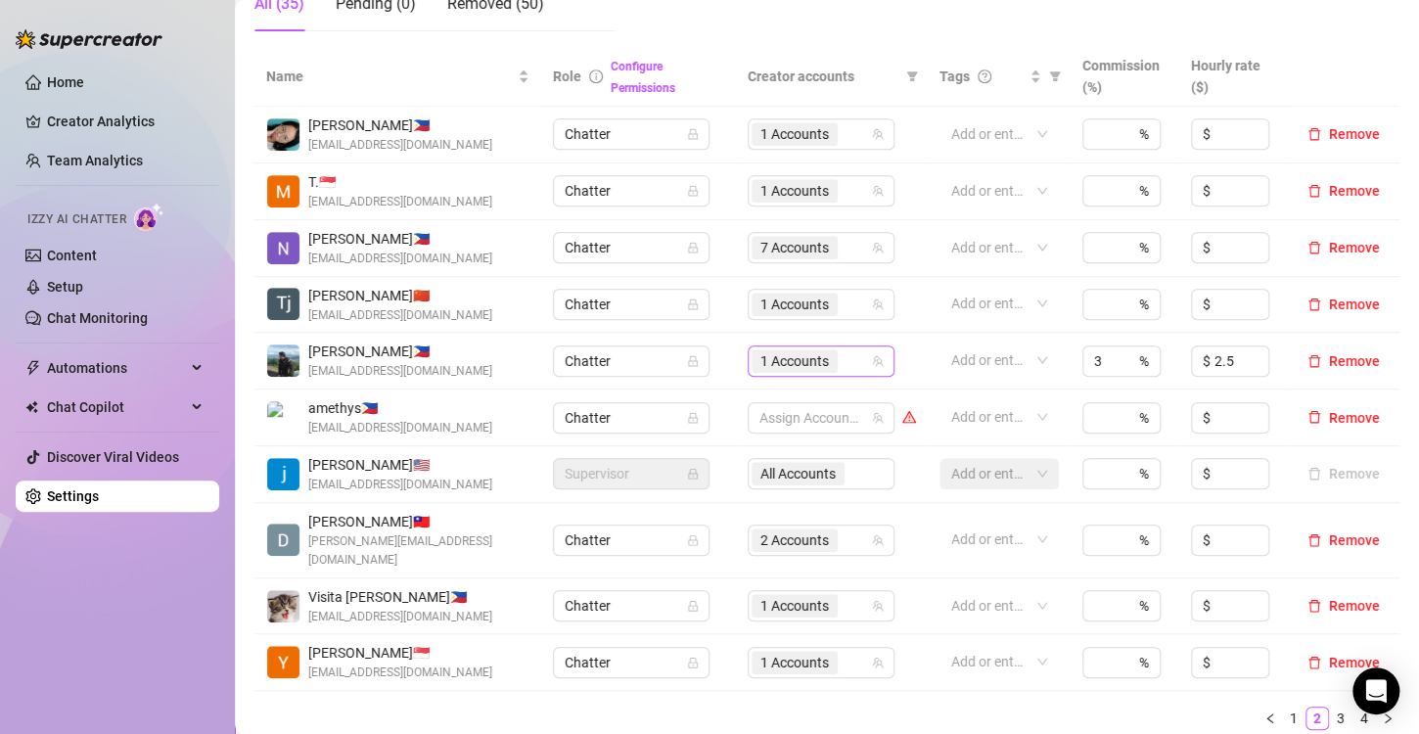
click at [766, 356] on span "1 Accounts" at bounding box center [794, 361] width 69 height 22
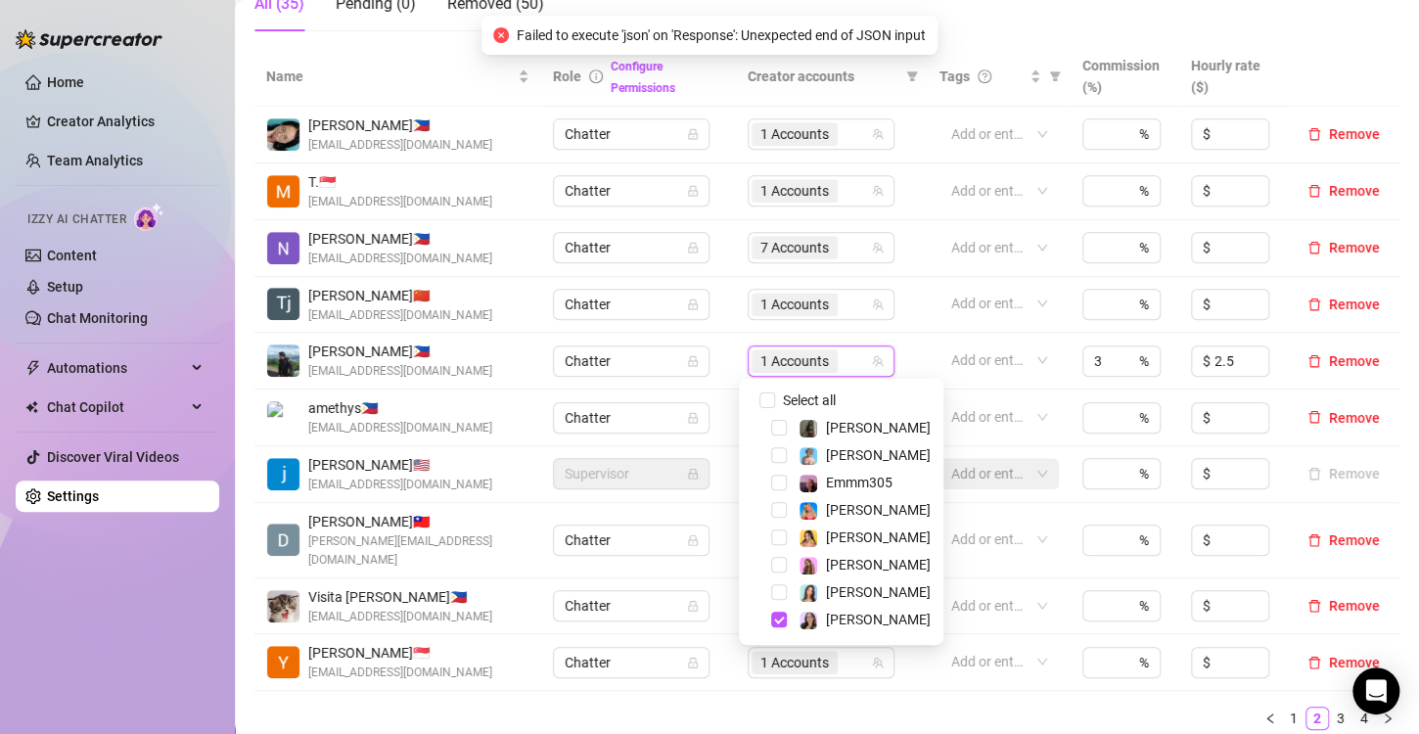
click at [833, 707] on ul "1 2 3 4" at bounding box center [826, 718] width 1145 height 23
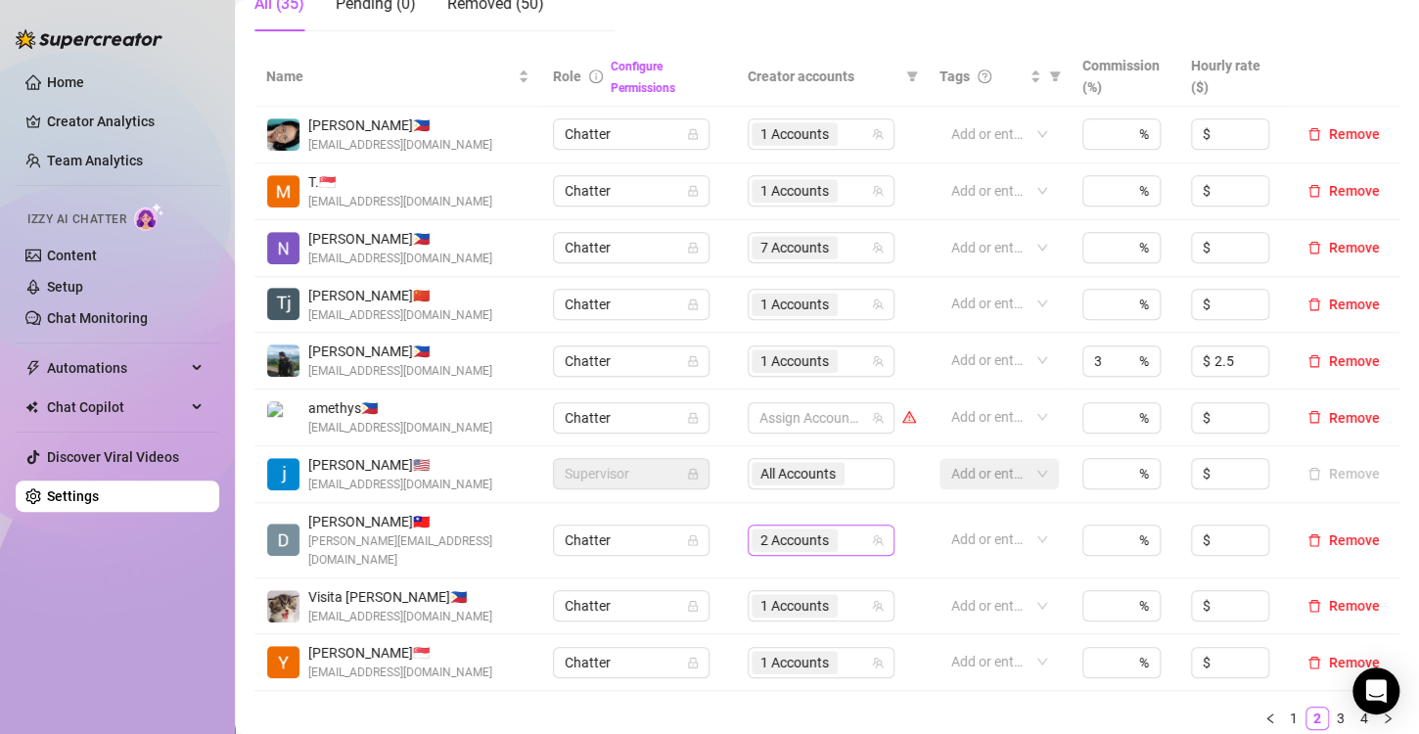
click at [790, 532] on span "2 Accounts" at bounding box center [794, 540] width 69 height 22
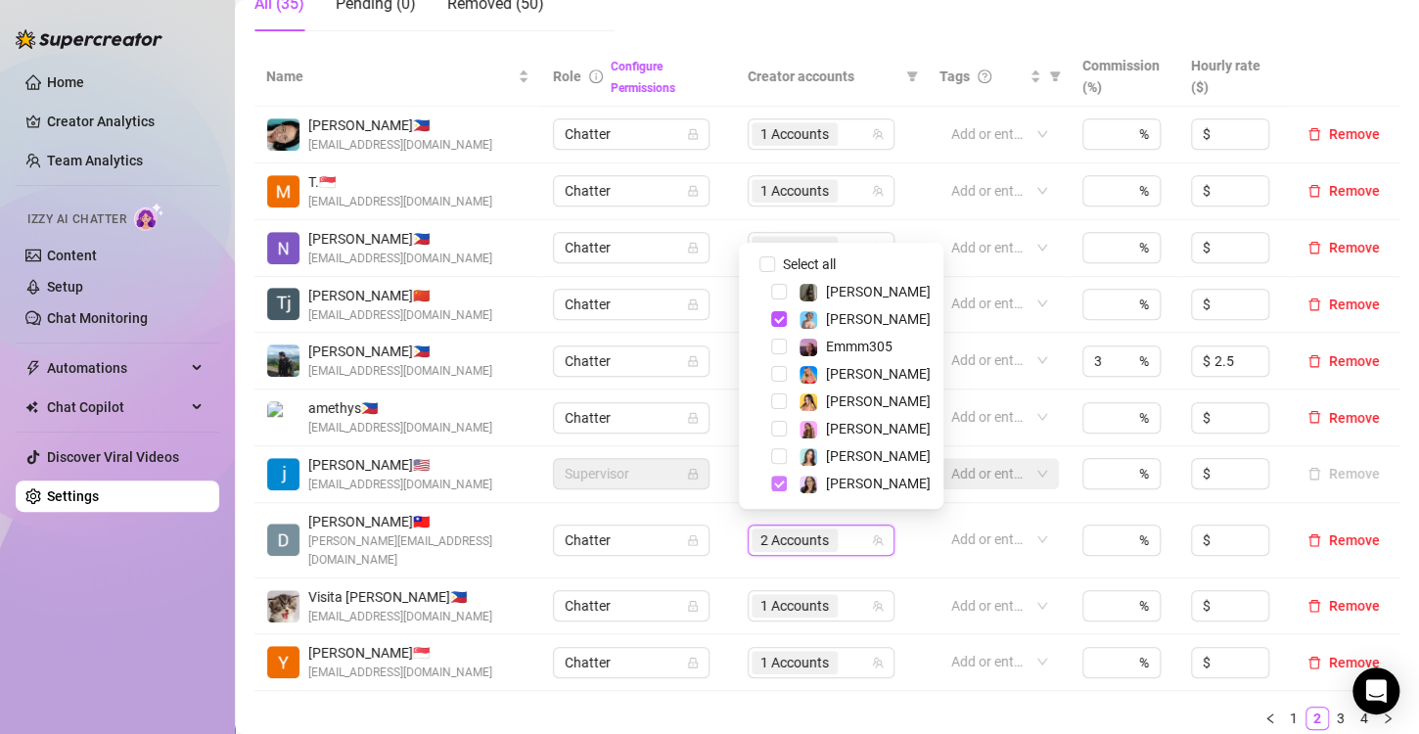
click at [781, 486] on span "Select tree node" at bounding box center [779, 484] width 16 height 16
click at [804, 707] on ul "1 2 3 4" at bounding box center [826, 718] width 1145 height 23
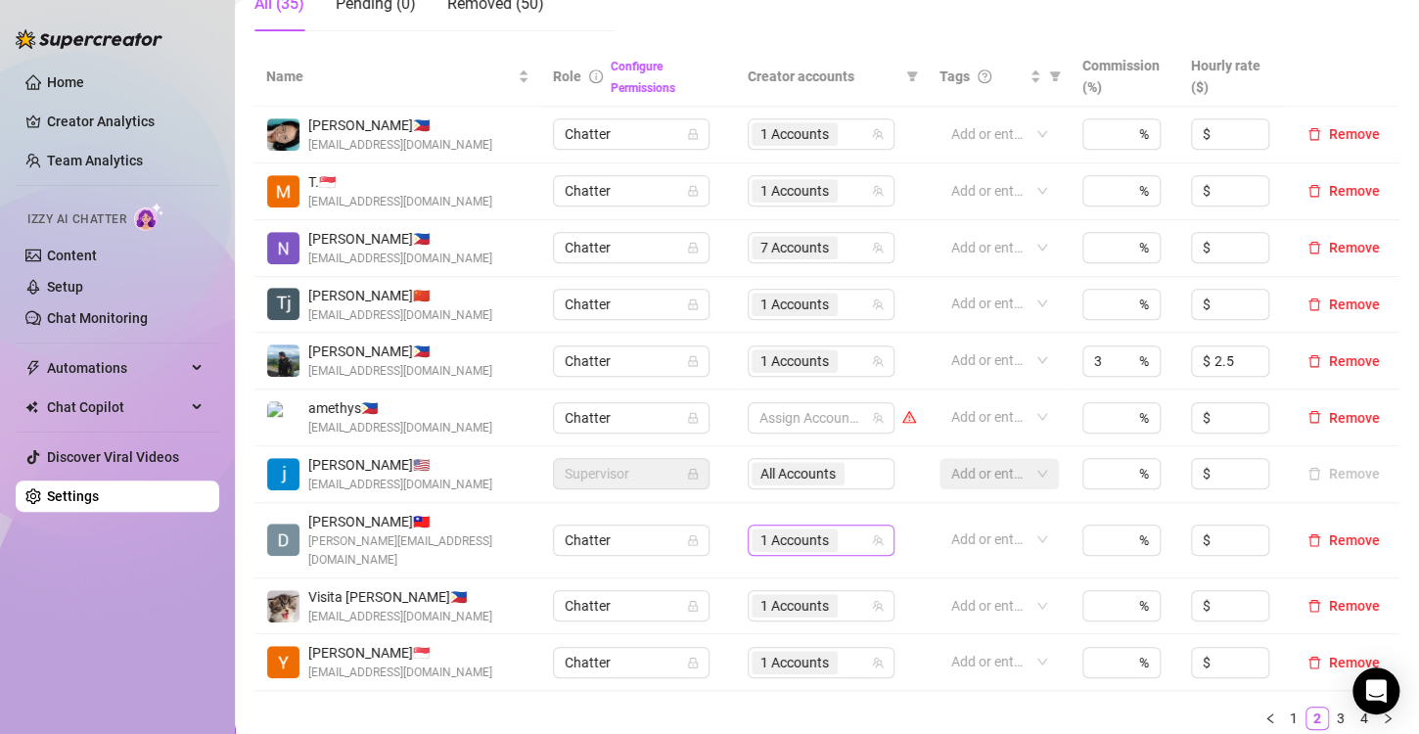
click at [782, 530] on span "1 Accounts" at bounding box center [794, 540] width 69 height 22
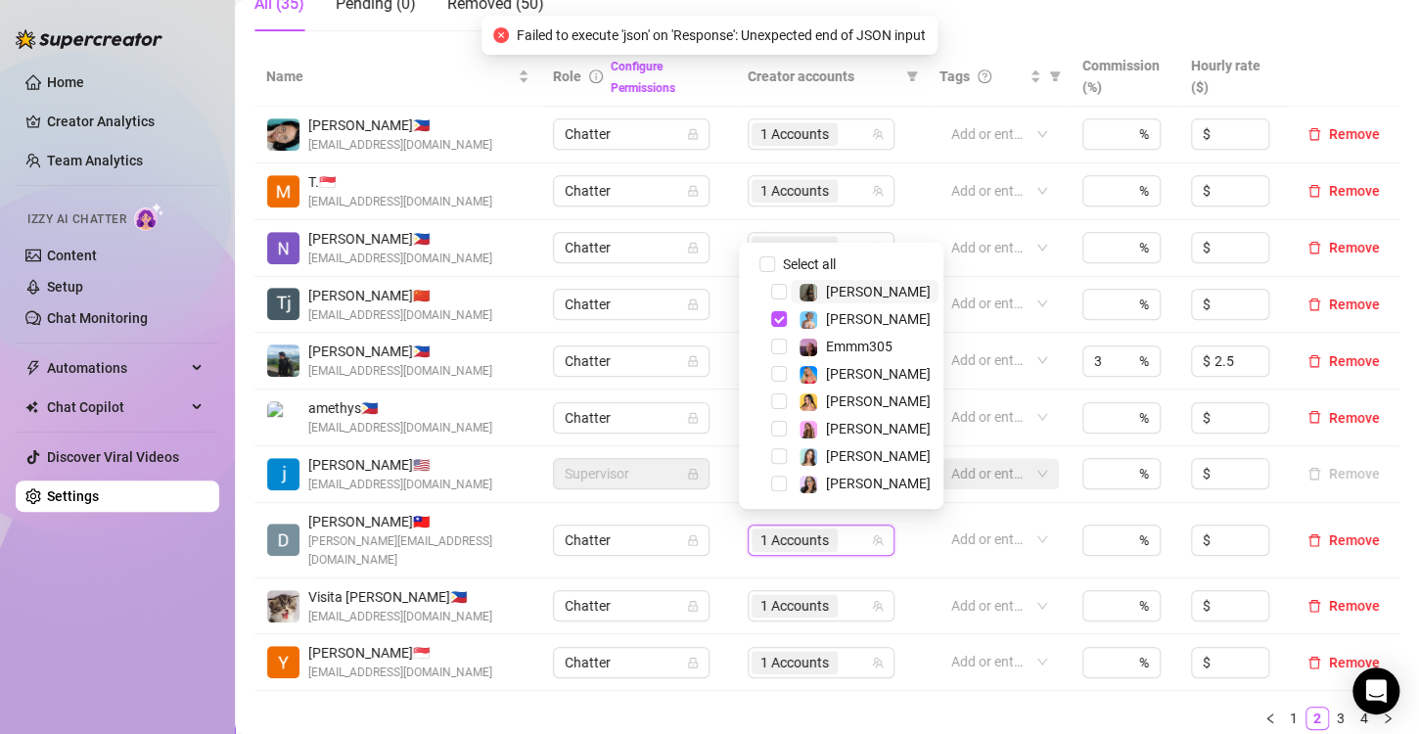
click at [741, 707] on ul "1 2 3 4" at bounding box center [826, 718] width 1145 height 23
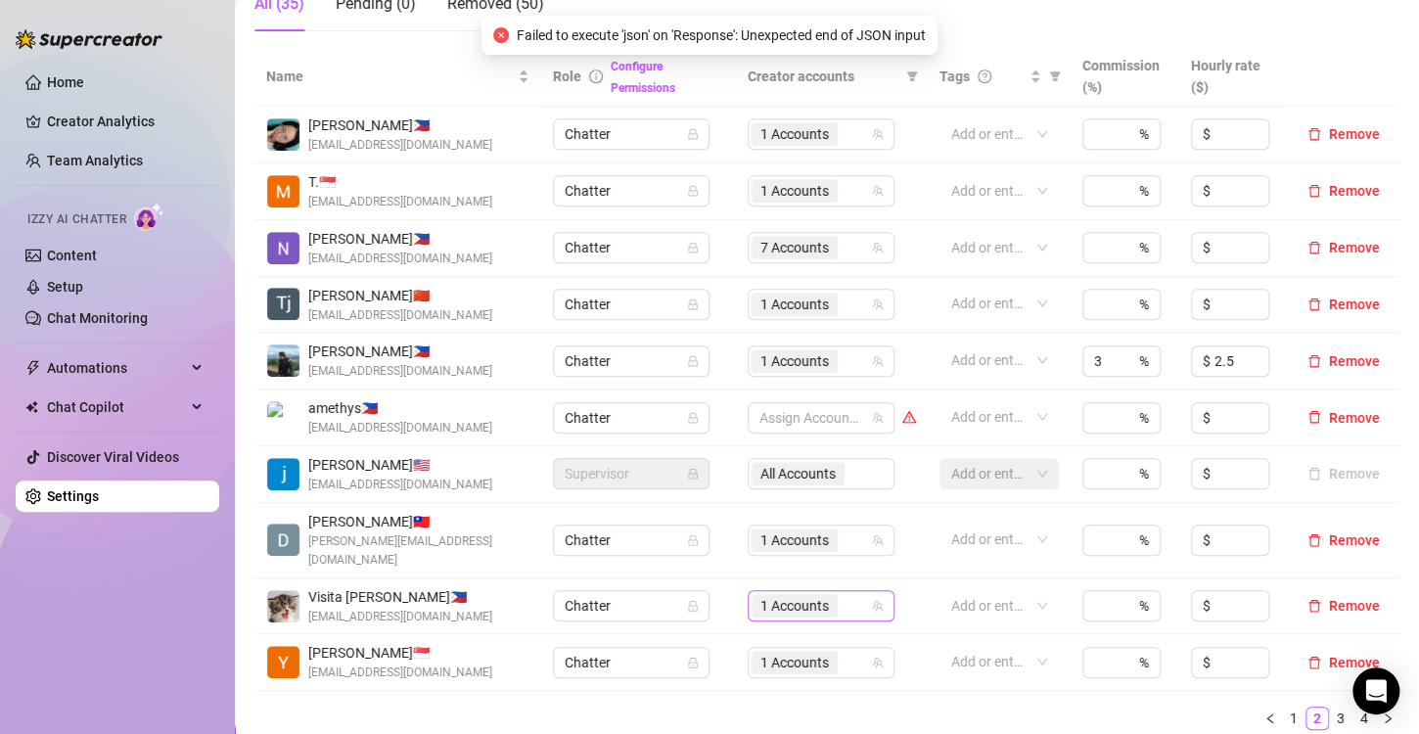
scroll to position [587, 0]
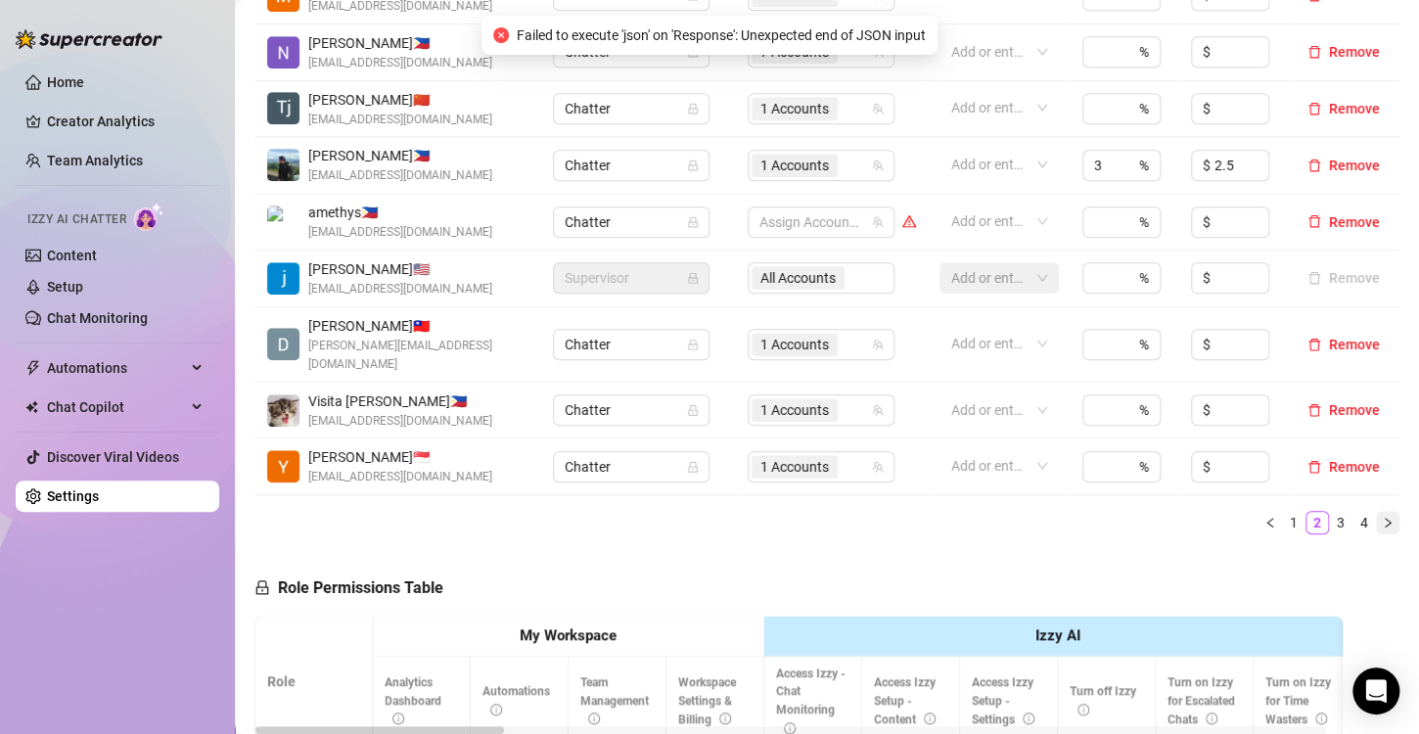
click at [1377, 511] on button "button" at bounding box center [1387, 522] width 23 height 23
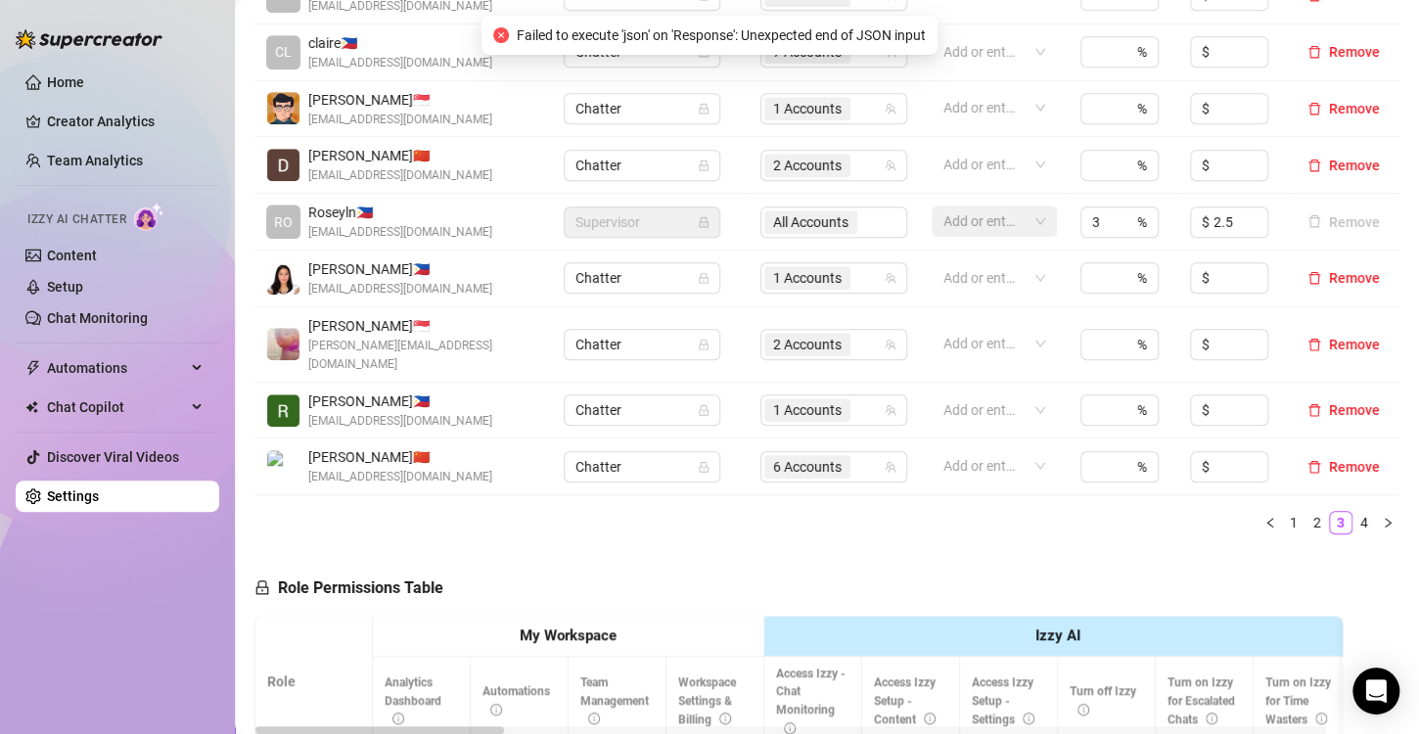
scroll to position [294, 0]
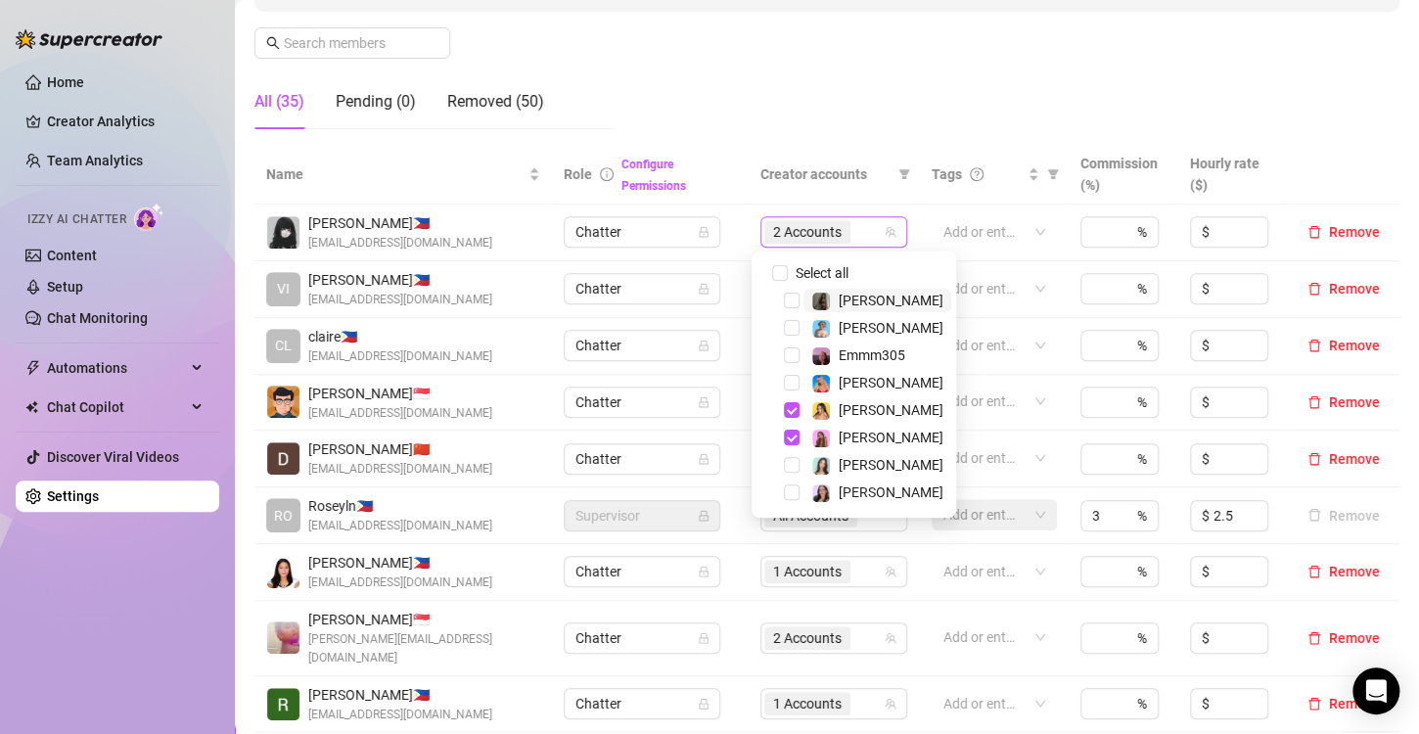
click at [795, 230] on span "2 Accounts" at bounding box center [807, 232] width 69 height 22
click at [792, 435] on span "Select tree node" at bounding box center [792, 438] width 16 height 16
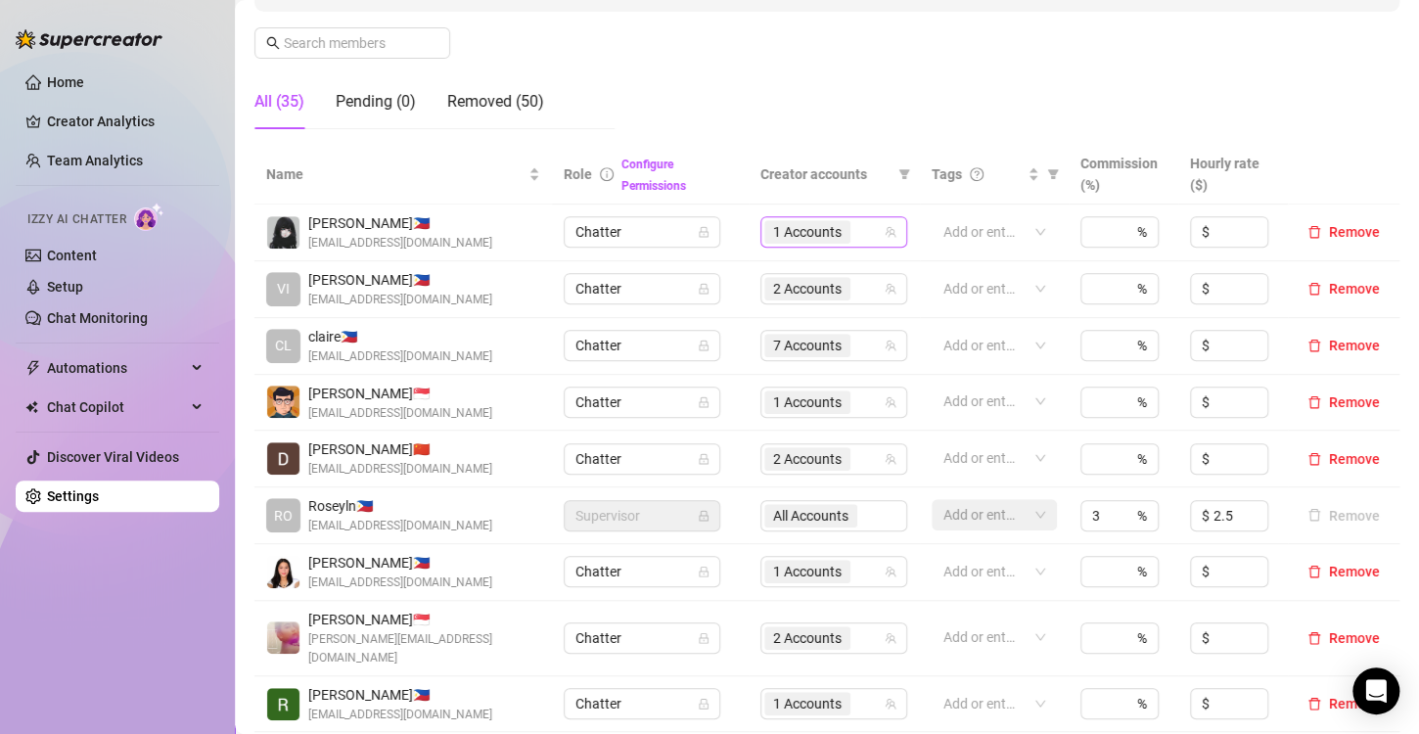
click at [786, 236] on span "1 Accounts" at bounding box center [807, 232] width 69 height 22
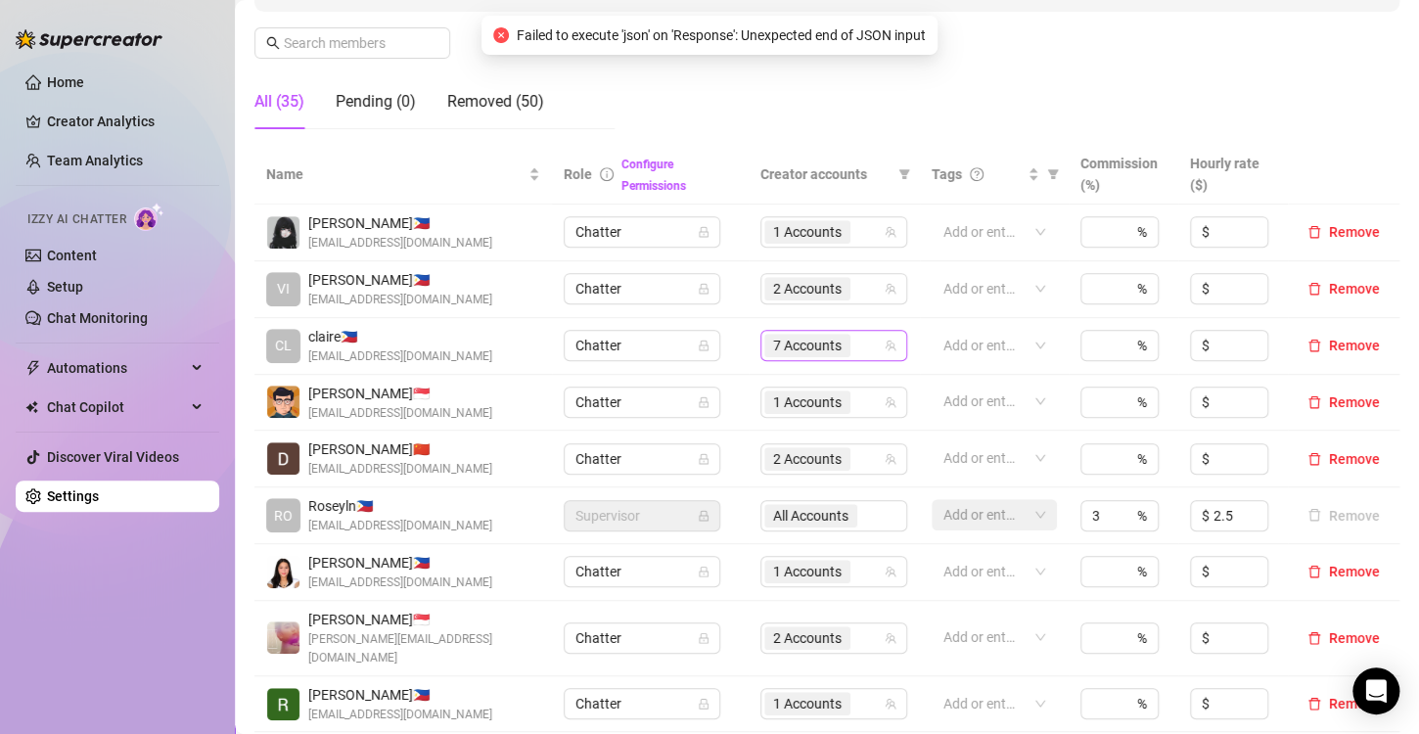
click at [794, 350] on span "7 Accounts" at bounding box center [807, 346] width 69 height 22
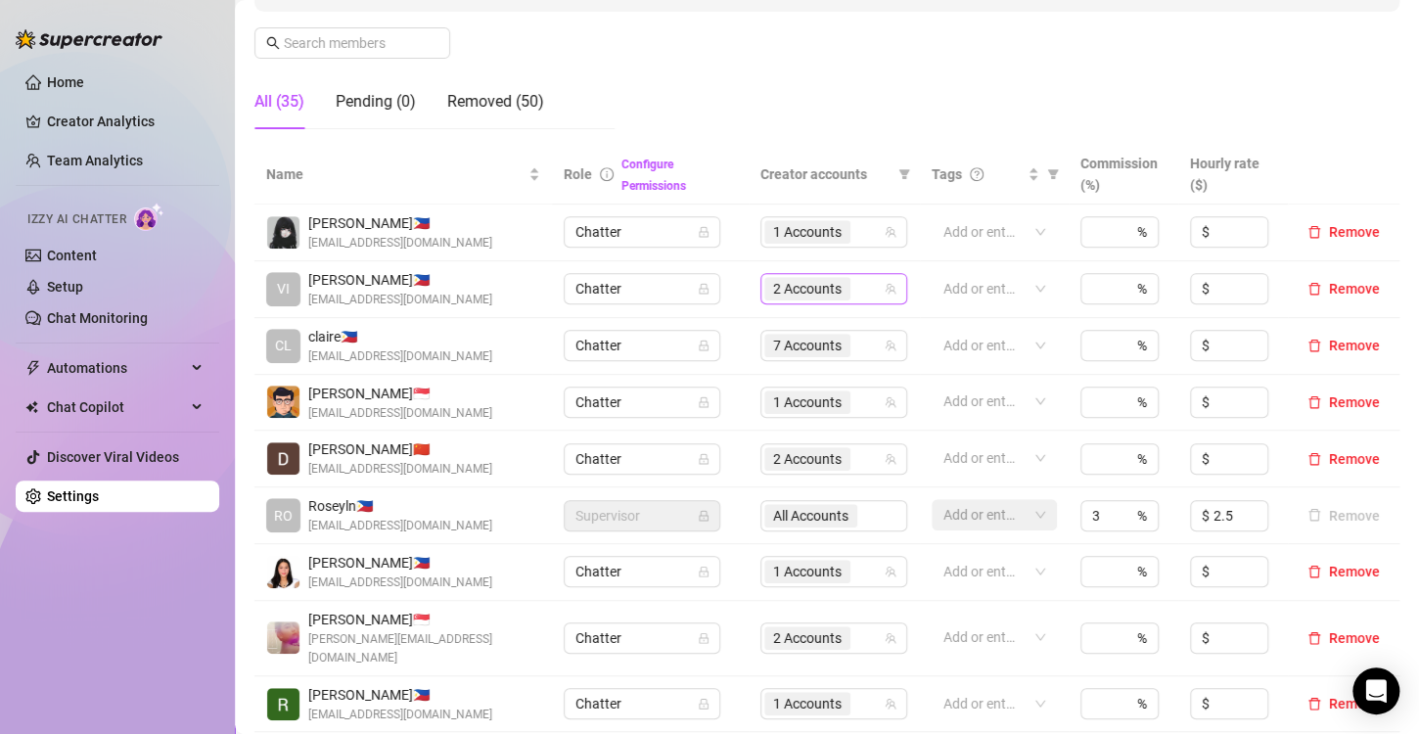
click at [779, 288] on span "2 Accounts" at bounding box center [807, 289] width 69 height 22
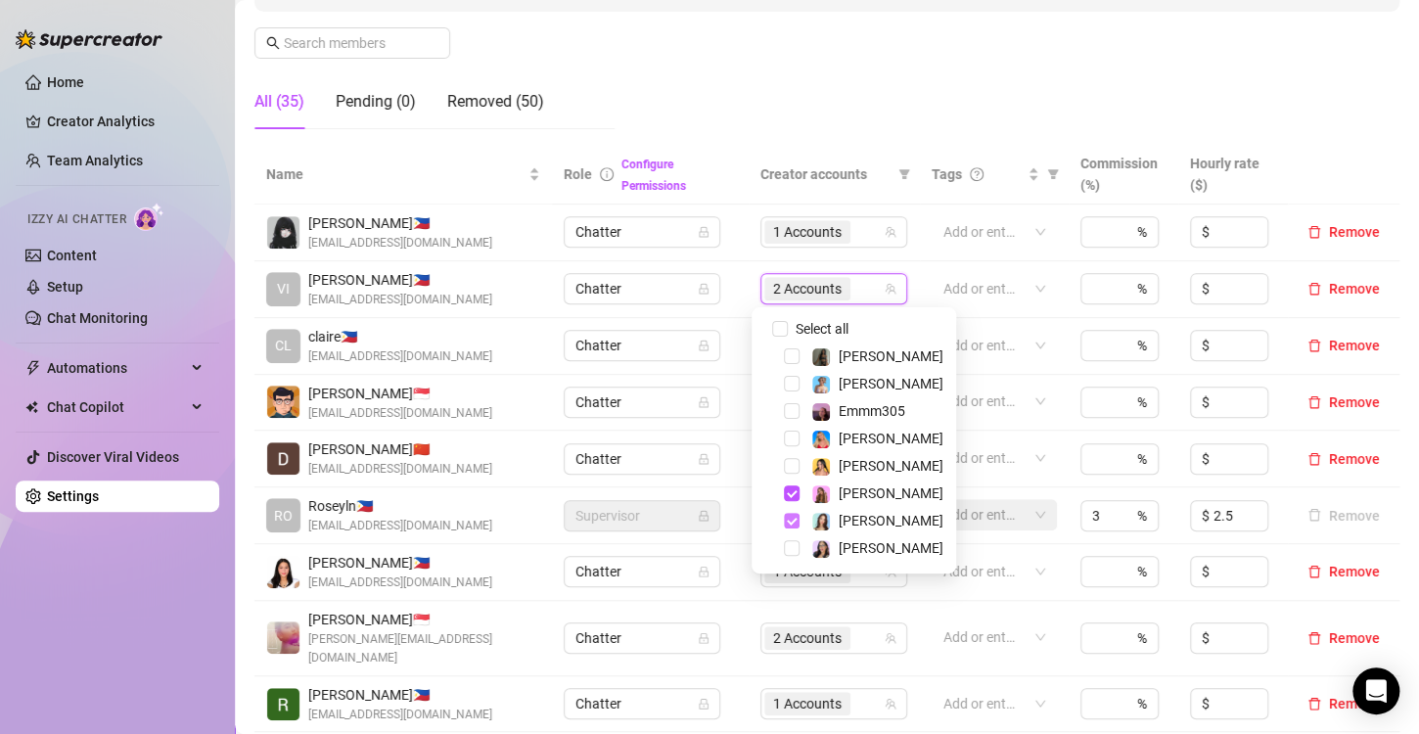
click at [790, 523] on span "Select tree node" at bounding box center [792, 521] width 16 height 16
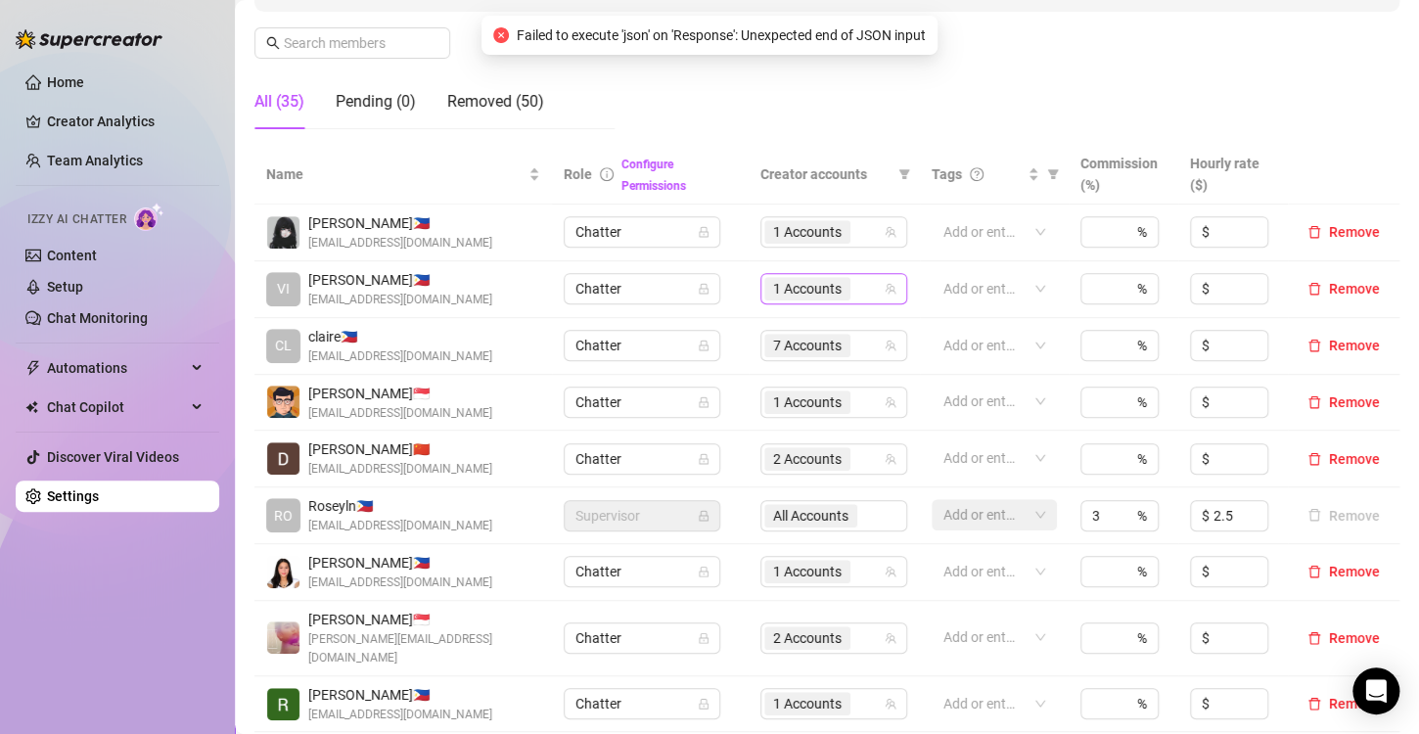
click at [794, 293] on span "1 Accounts" at bounding box center [807, 289] width 69 height 22
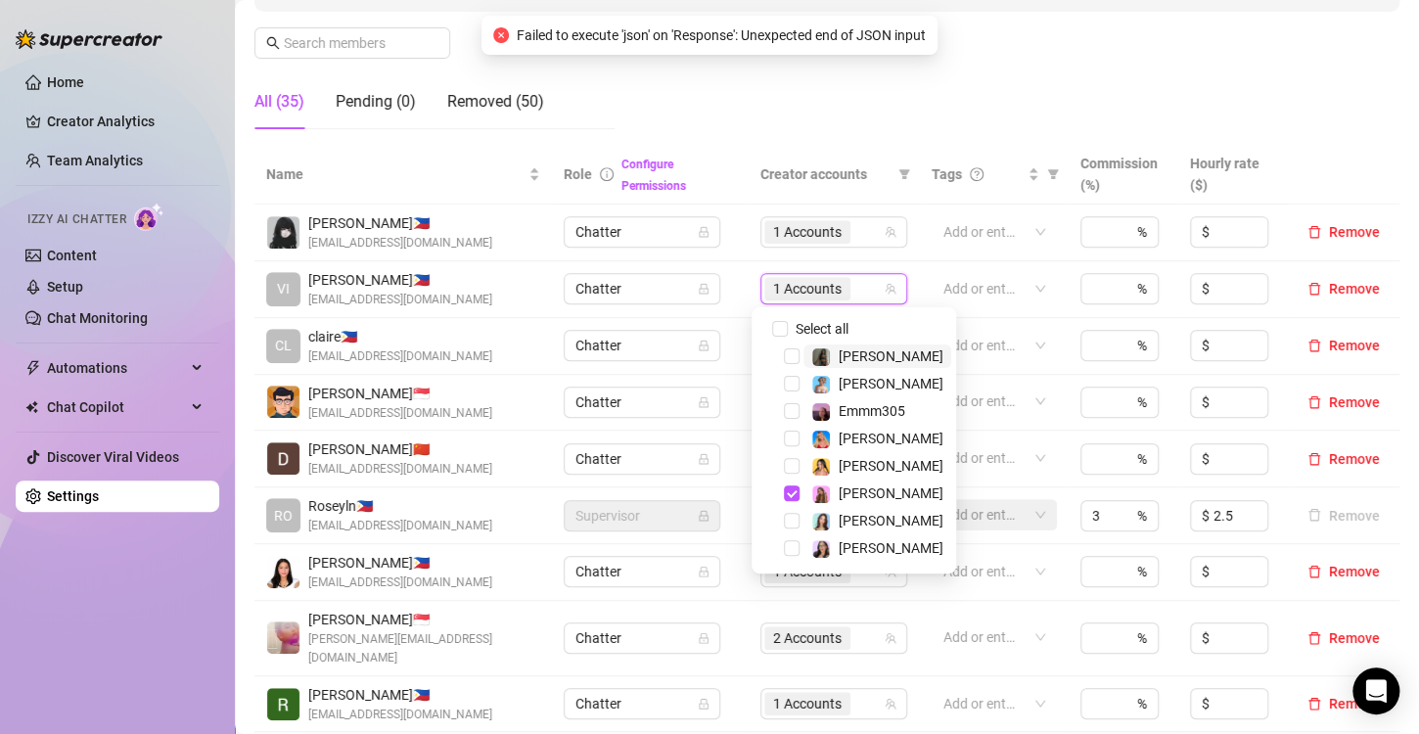
click at [803, 275] on div "1 Accounts" at bounding box center [809, 288] width 90 height 27
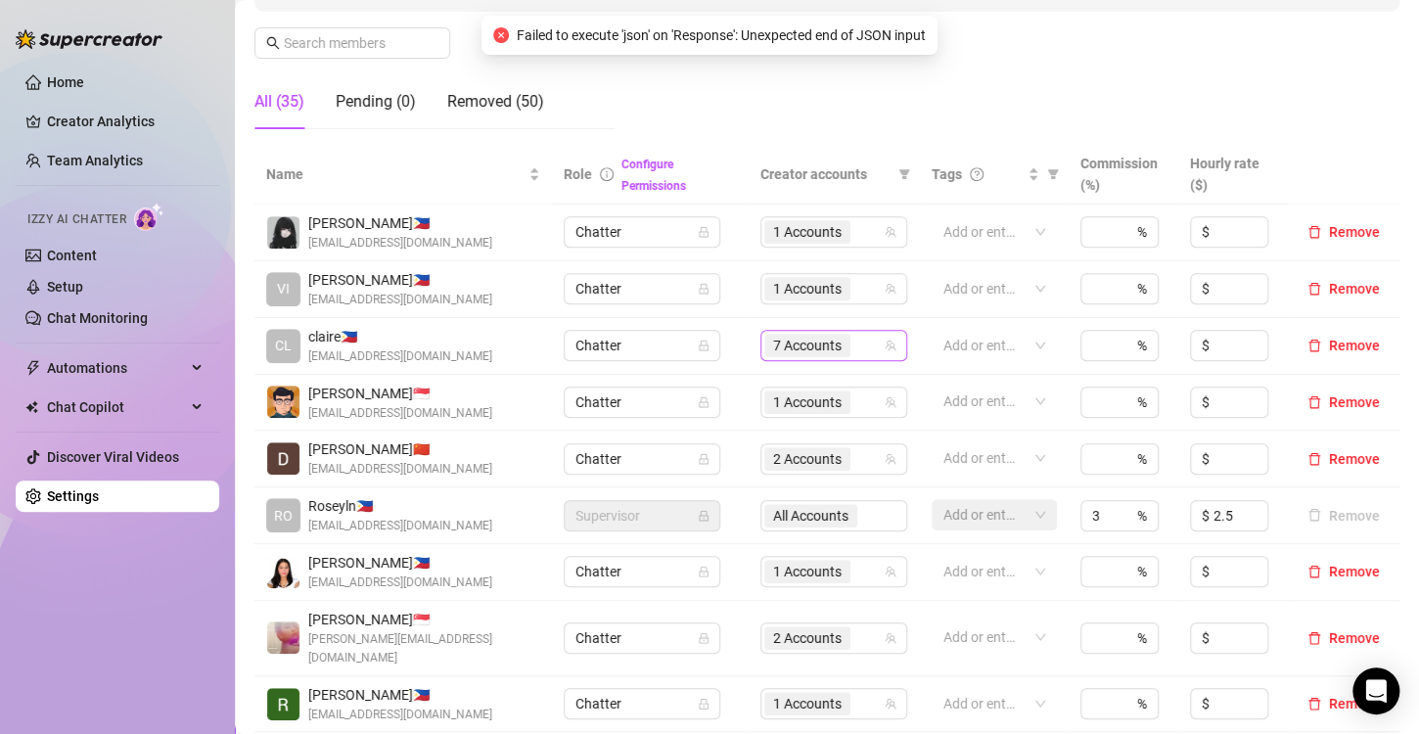
click at [773, 345] on span "7 Accounts" at bounding box center [807, 346] width 69 height 22
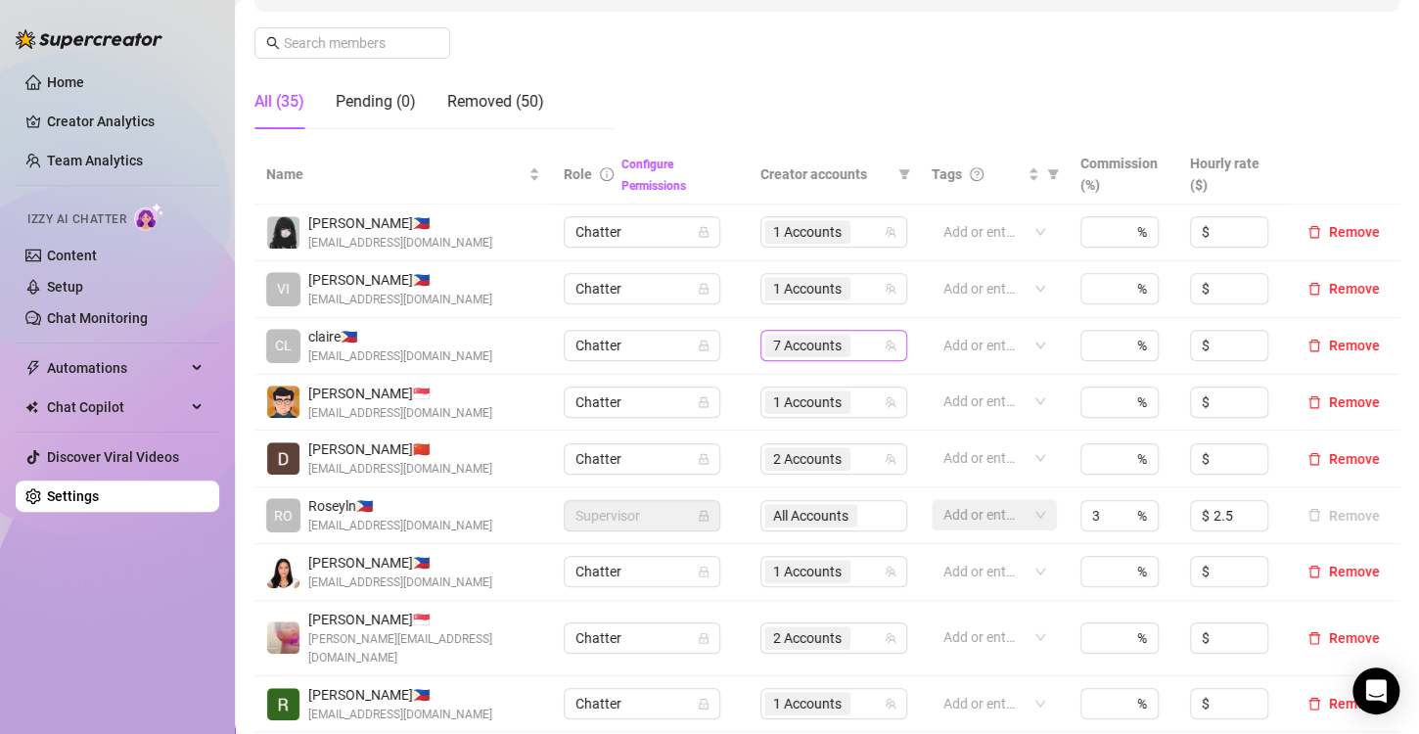
click at [794, 346] on span "7 Accounts" at bounding box center [807, 346] width 69 height 22
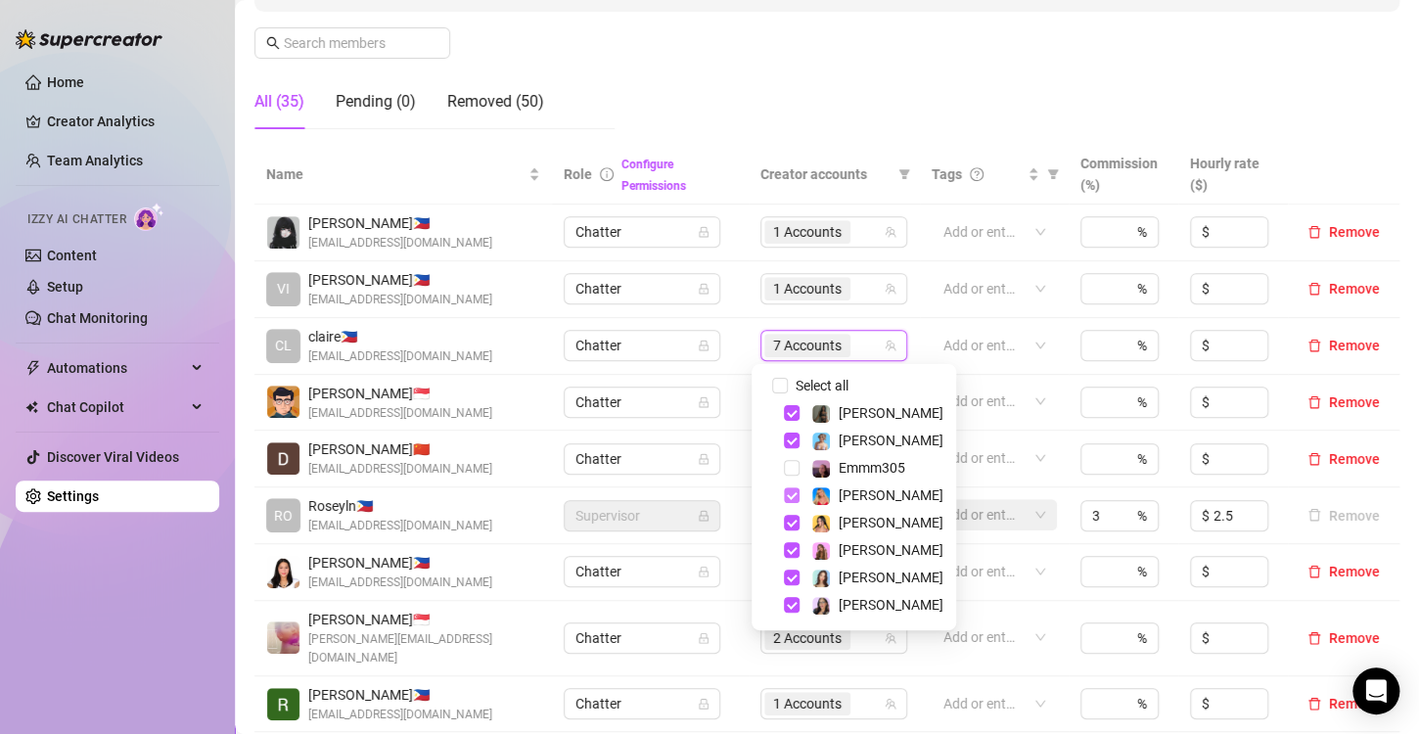
click at [789, 495] on span "Select tree node" at bounding box center [792, 495] width 16 height 16
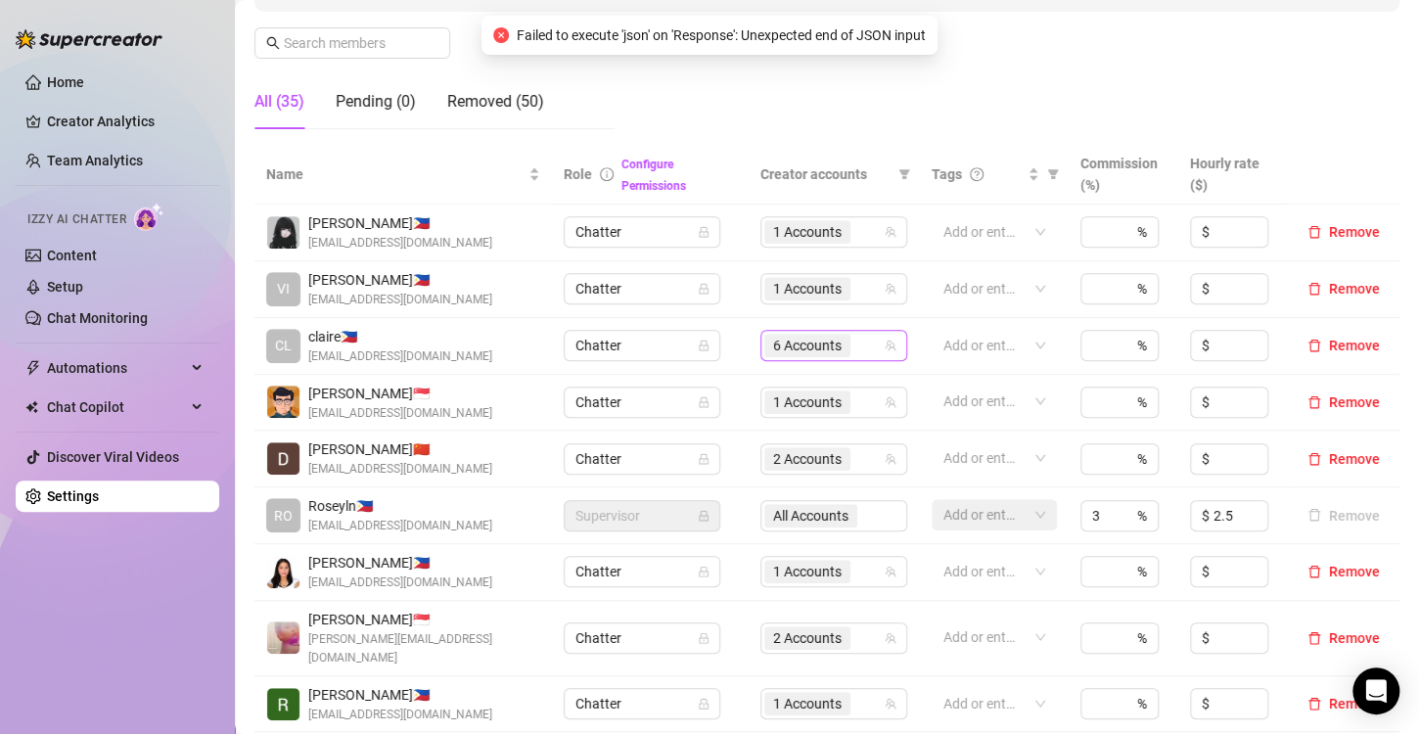
click at [805, 343] on span "6 Accounts" at bounding box center [807, 346] width 69 height 22
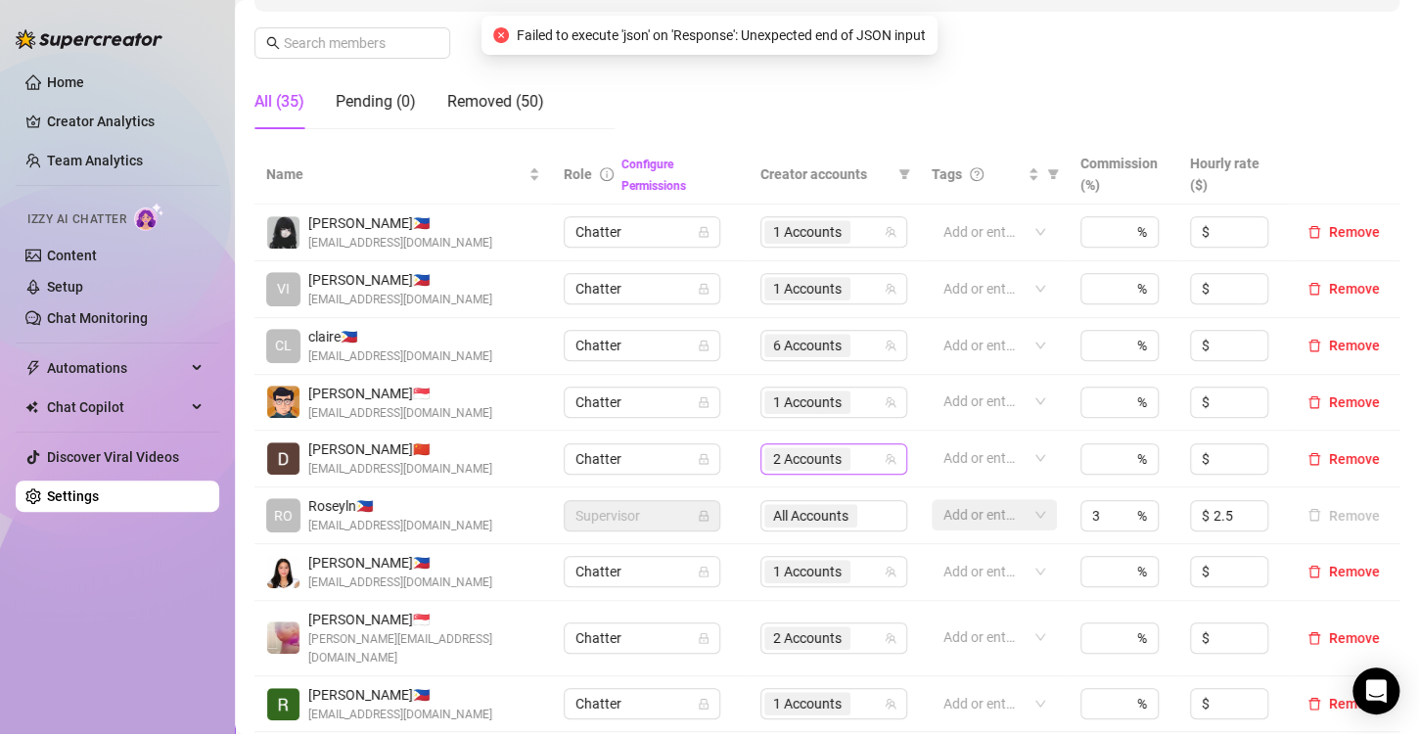
click at [807, 461] on span "2 Accounts" at bounding box center [807, 459] width 69 height 22
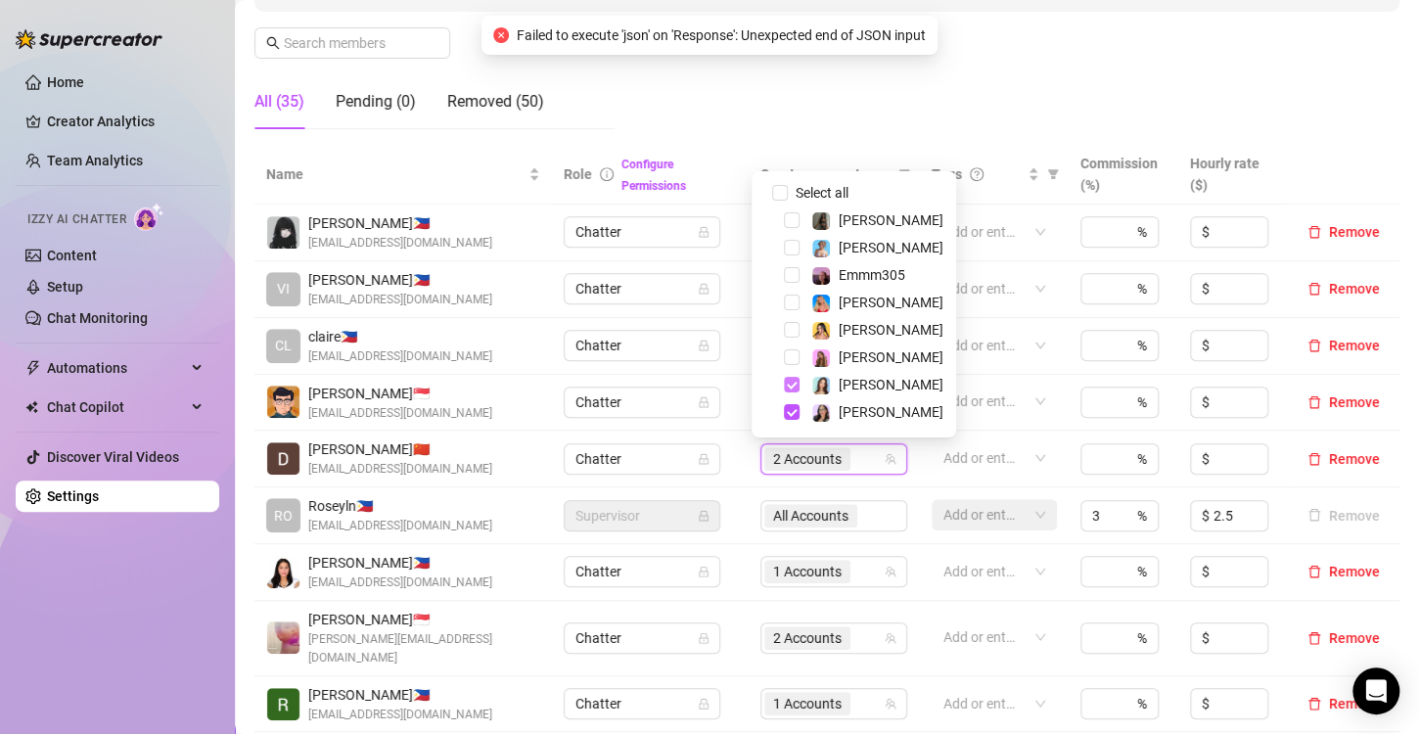
click at [793, 389] on span "Select tree node" at bounding box center [792, 385] width 16 height 16
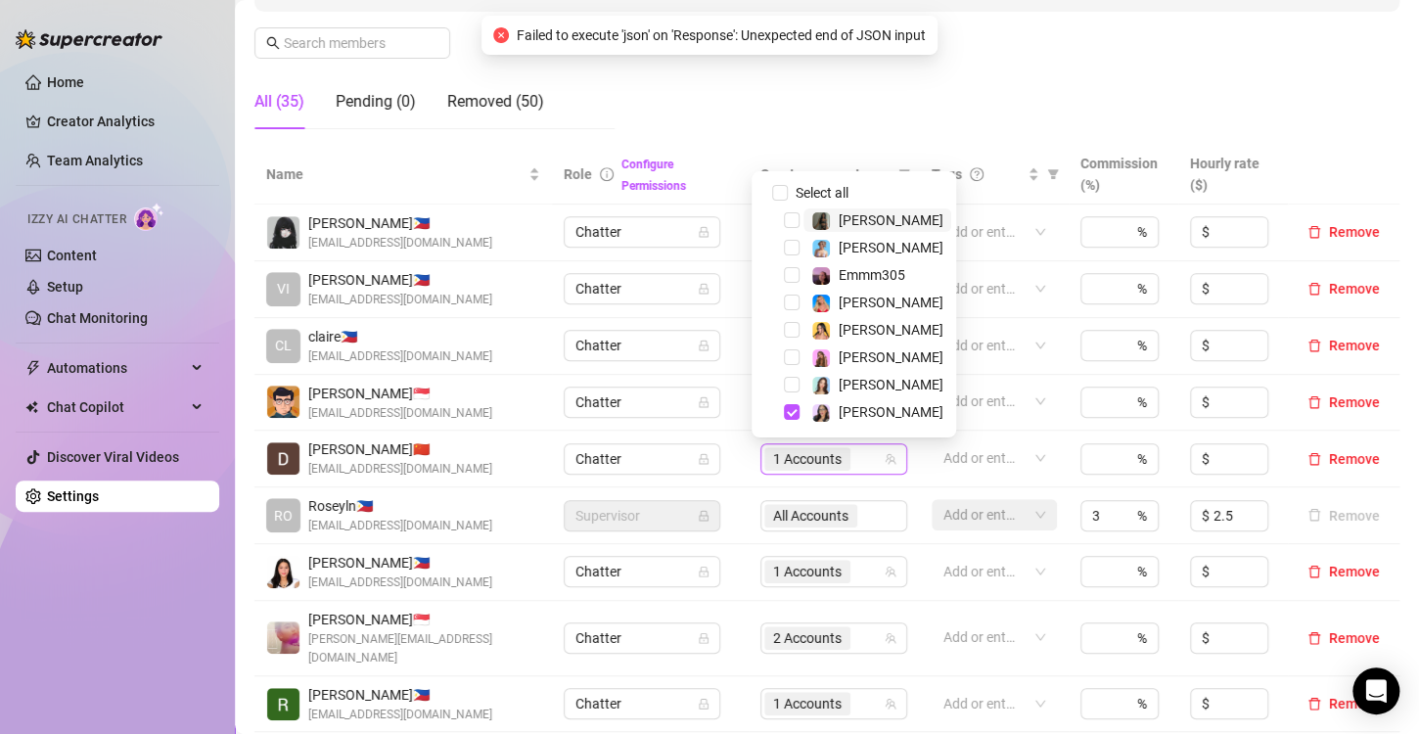
click at [795, 461] on span "1 Accounts" at bounding box center [807, 459] width 69 height 22
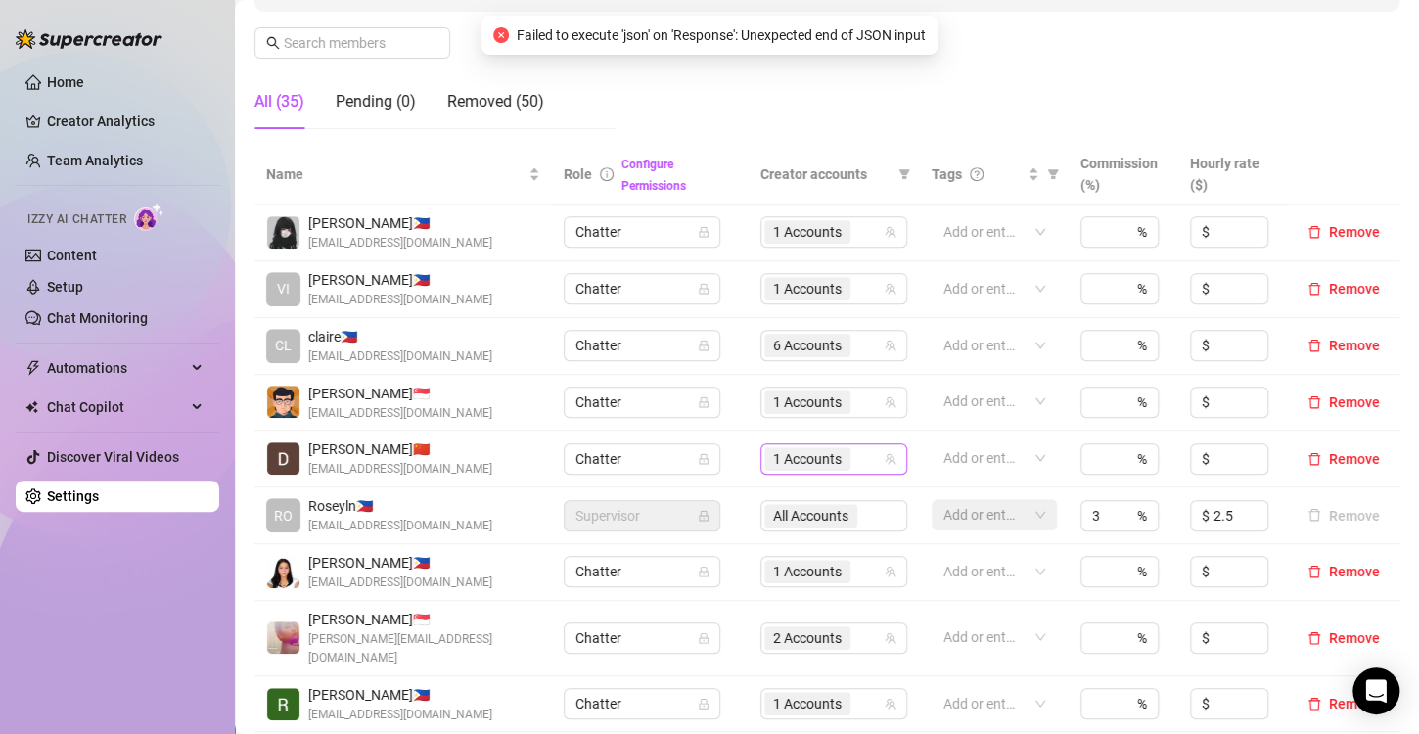
click at [813, 456] on span "1 Accounts" at bounding box center [807, 459] width 69 height 22
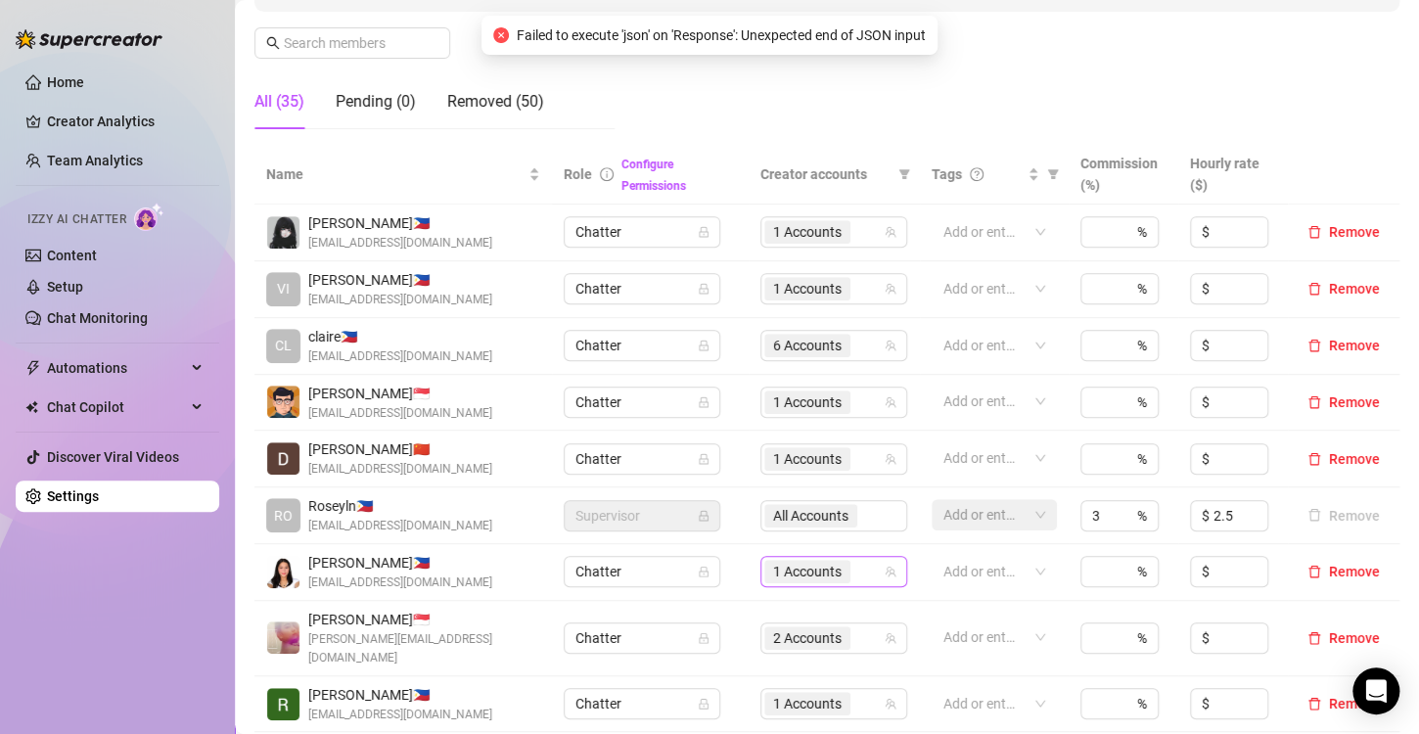
click at [823, 576] on span "1 Accounts" at bounding box center [807, 572] width 69 height 22
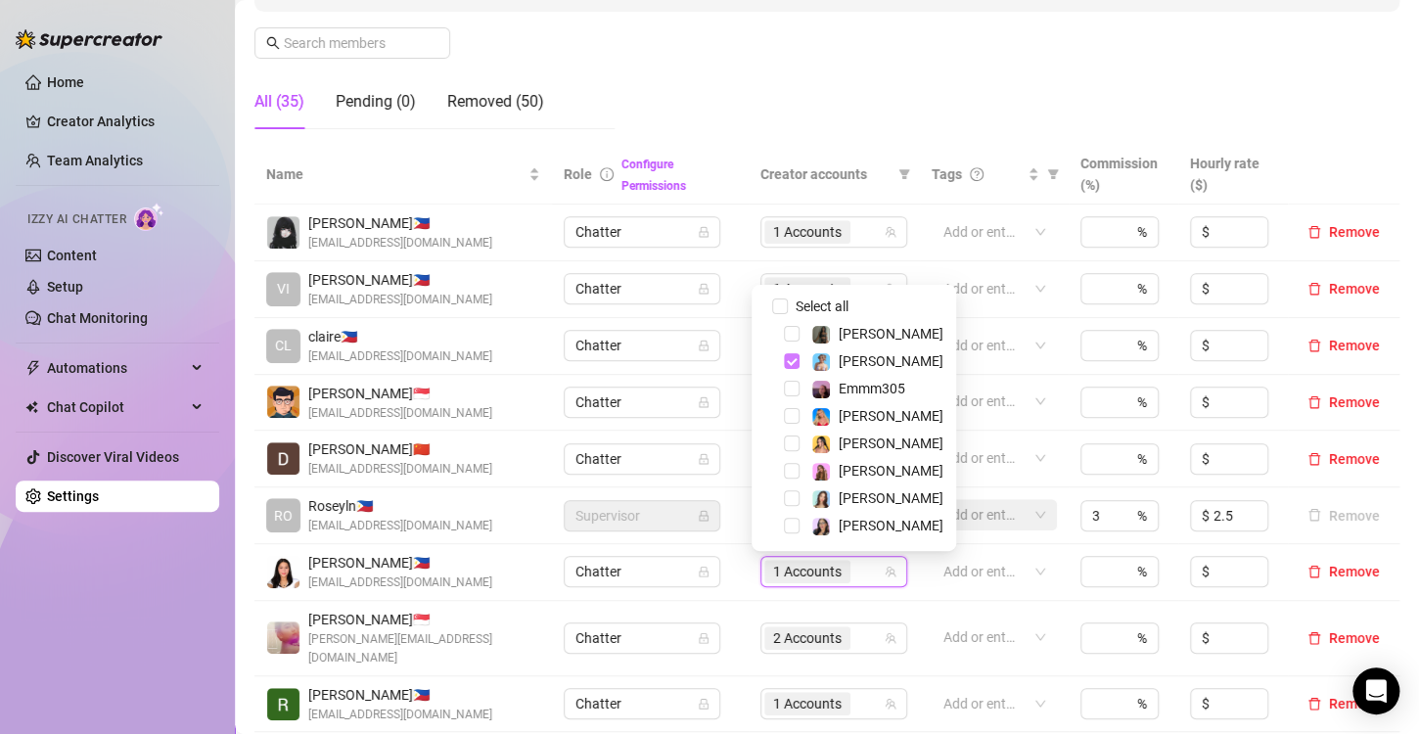
click at [788, 357] on span "Select tree node" at bounding box center [792, 361] width 16 height 16
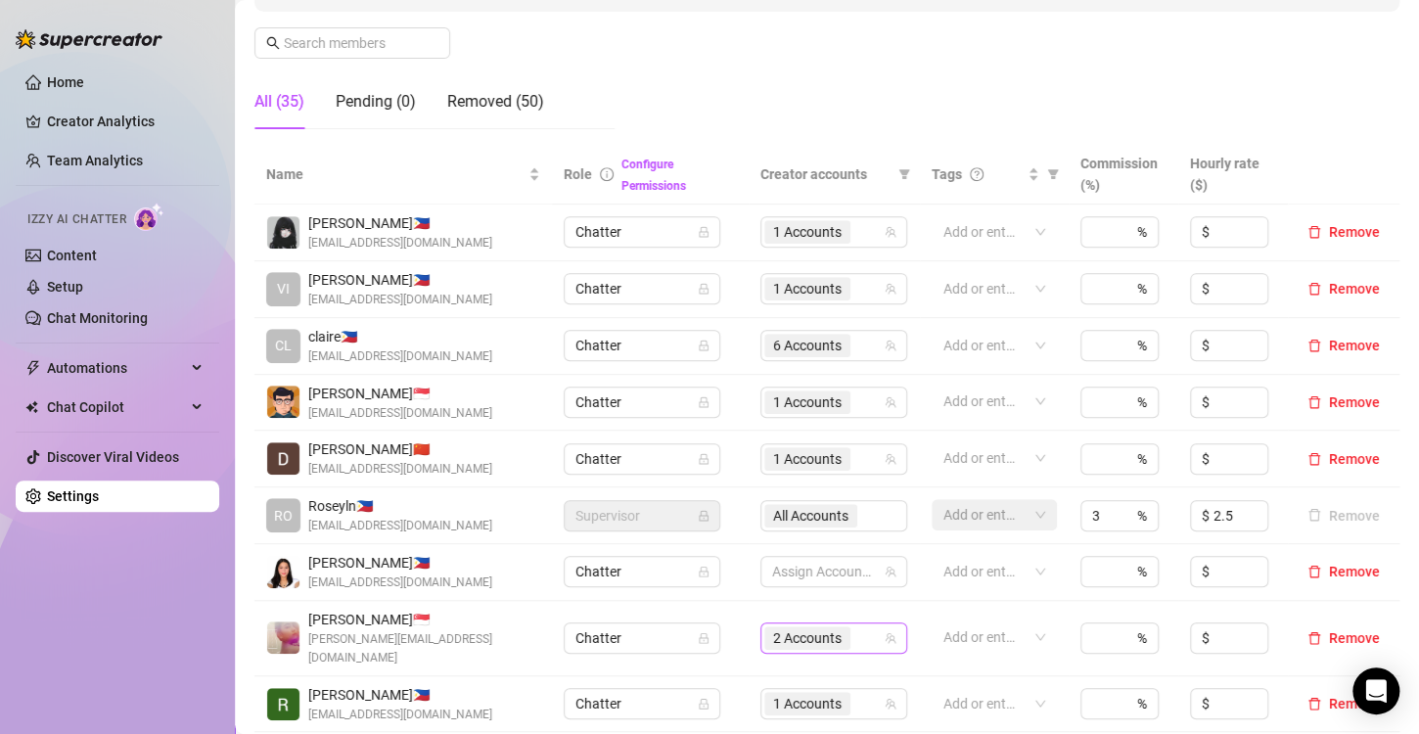
click at [785, 627] on span "2 Accounts" at bounding box center [807, 638] width 69 height 22
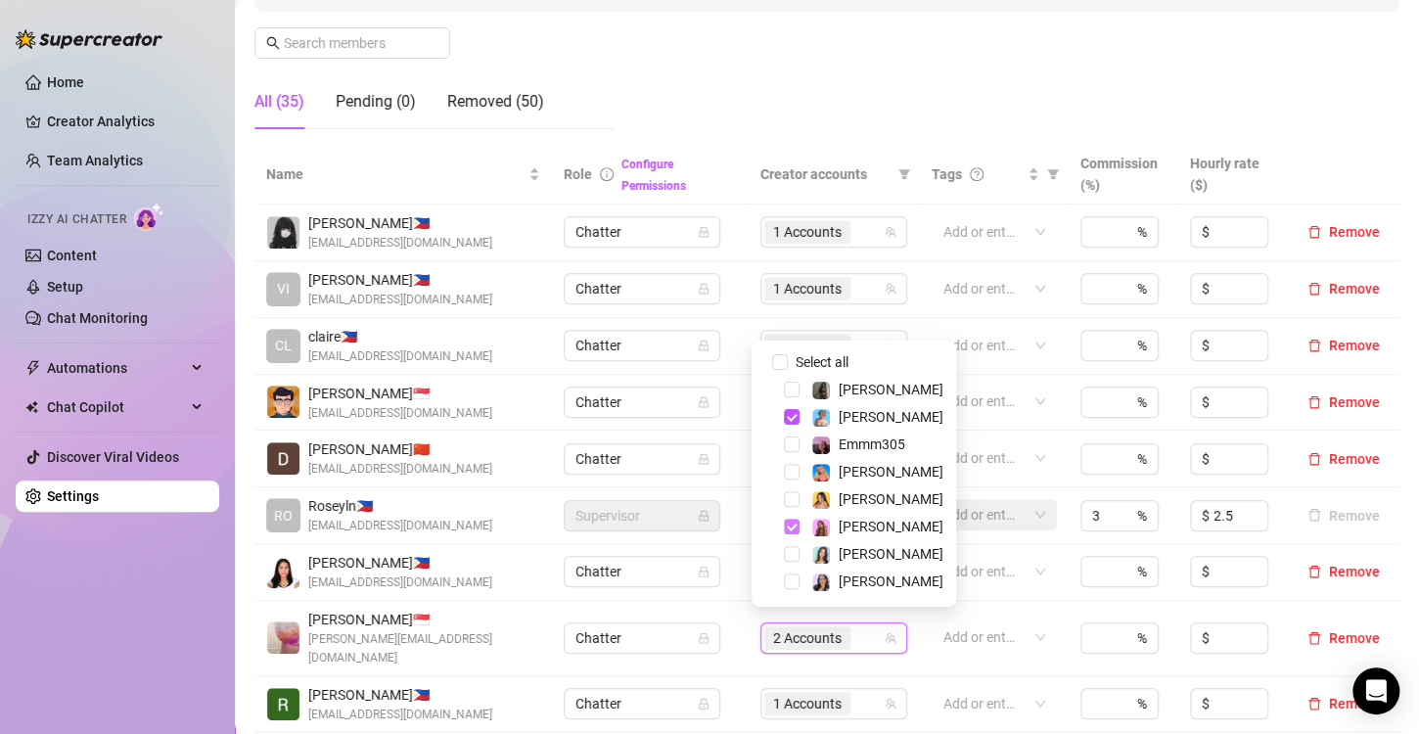
click at [796, 527] on span "Select tree node" at bounding box center [792, 527] width 16 height 16
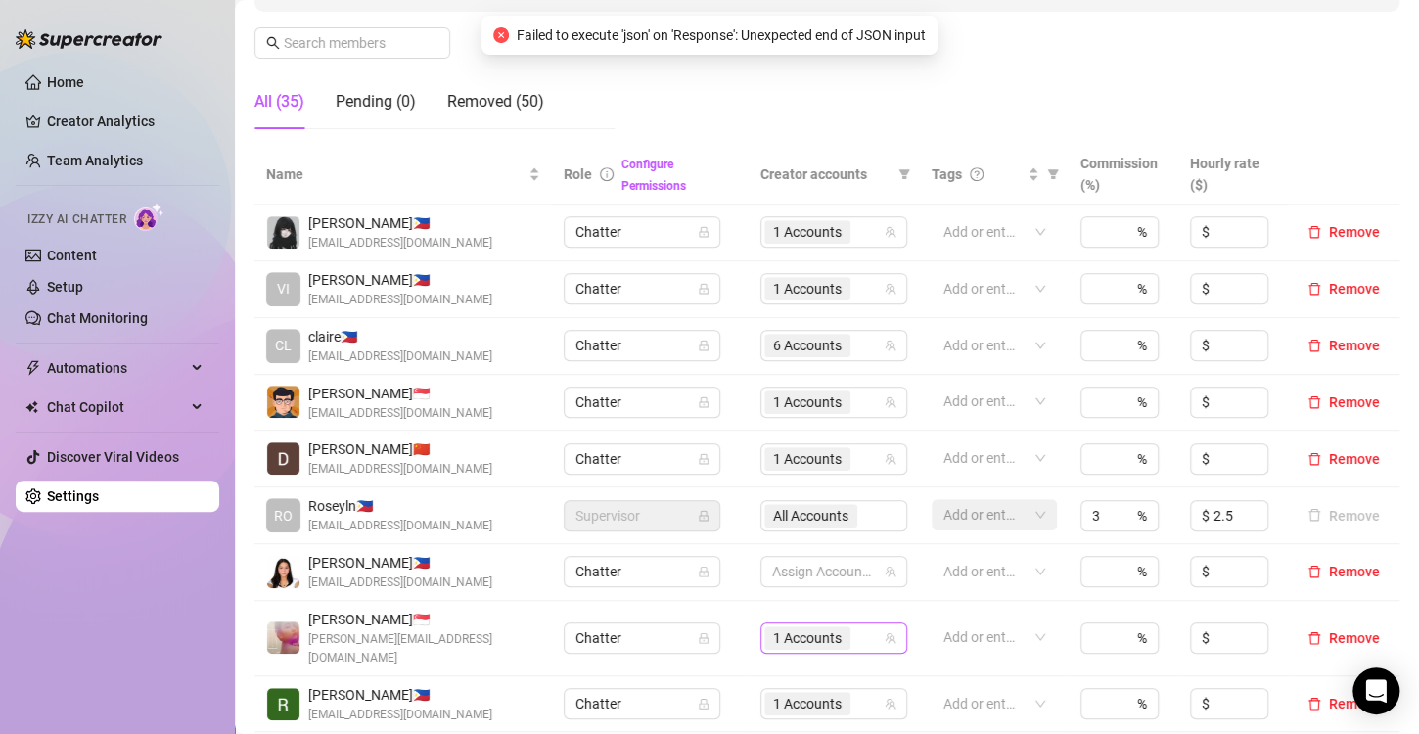
click at [780, 627] on span "1 Accounts" at bounding box center [807, 638] width 69 height 22
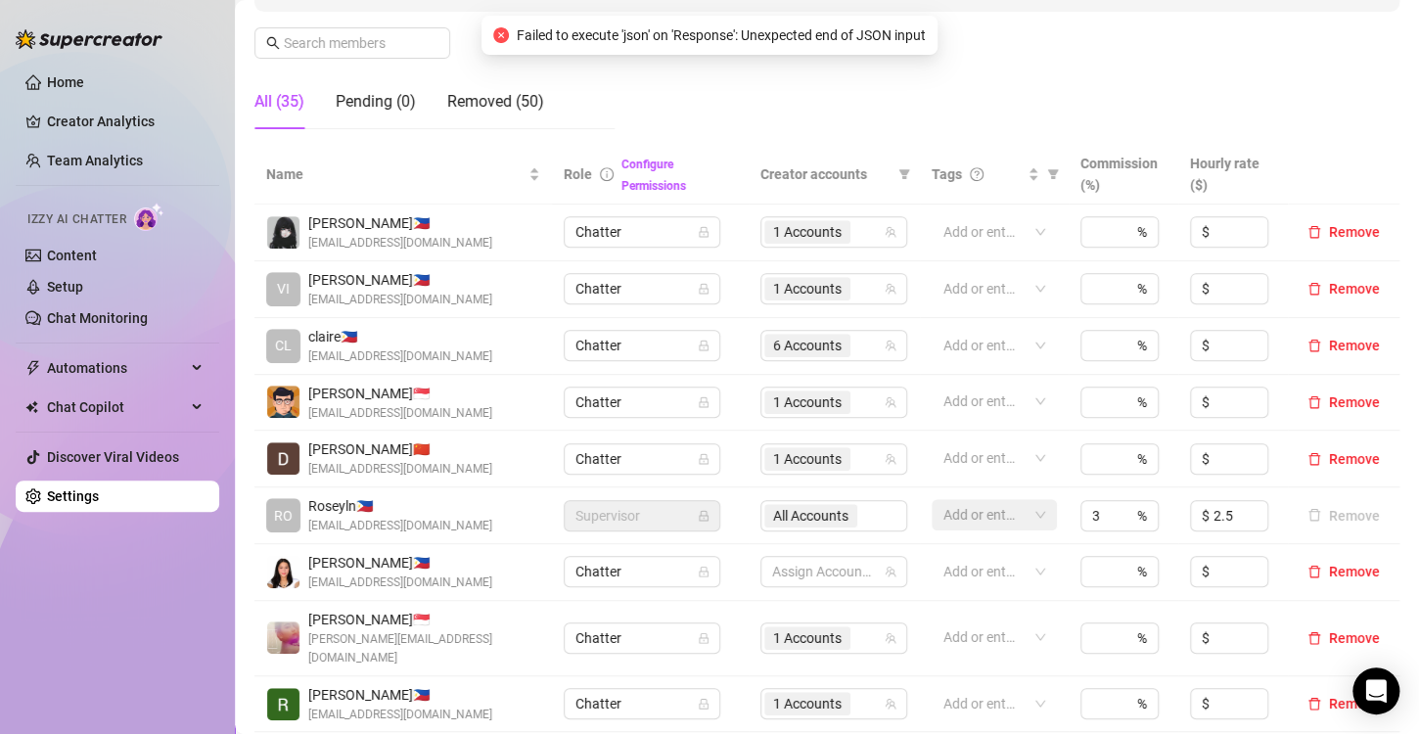
scroll to position [489, 0]
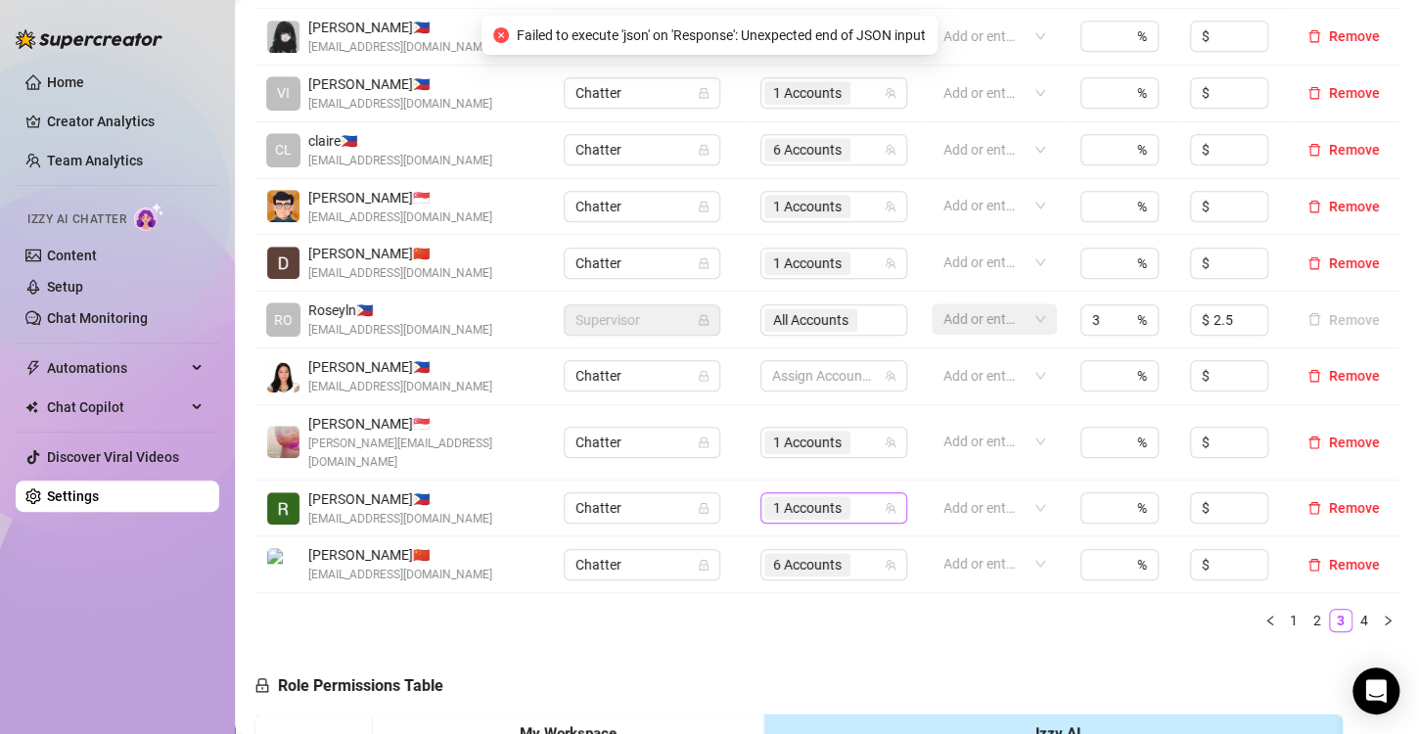
click at [796, 497] on span "1 Accounts" at bounding box center [807, 508] width 69 height 22
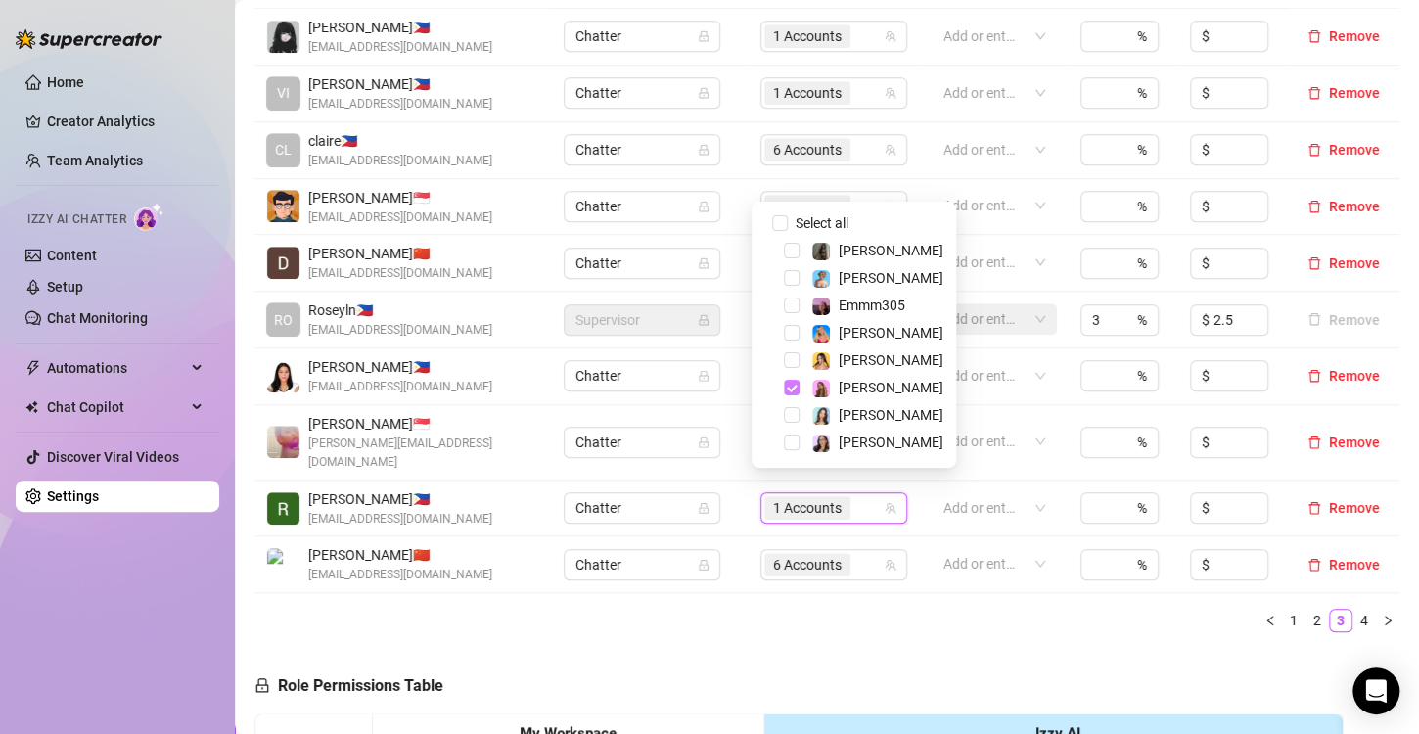
click at [795, 385] on span "Select tree node" at bounding box center [792, 388] width 16 height 16
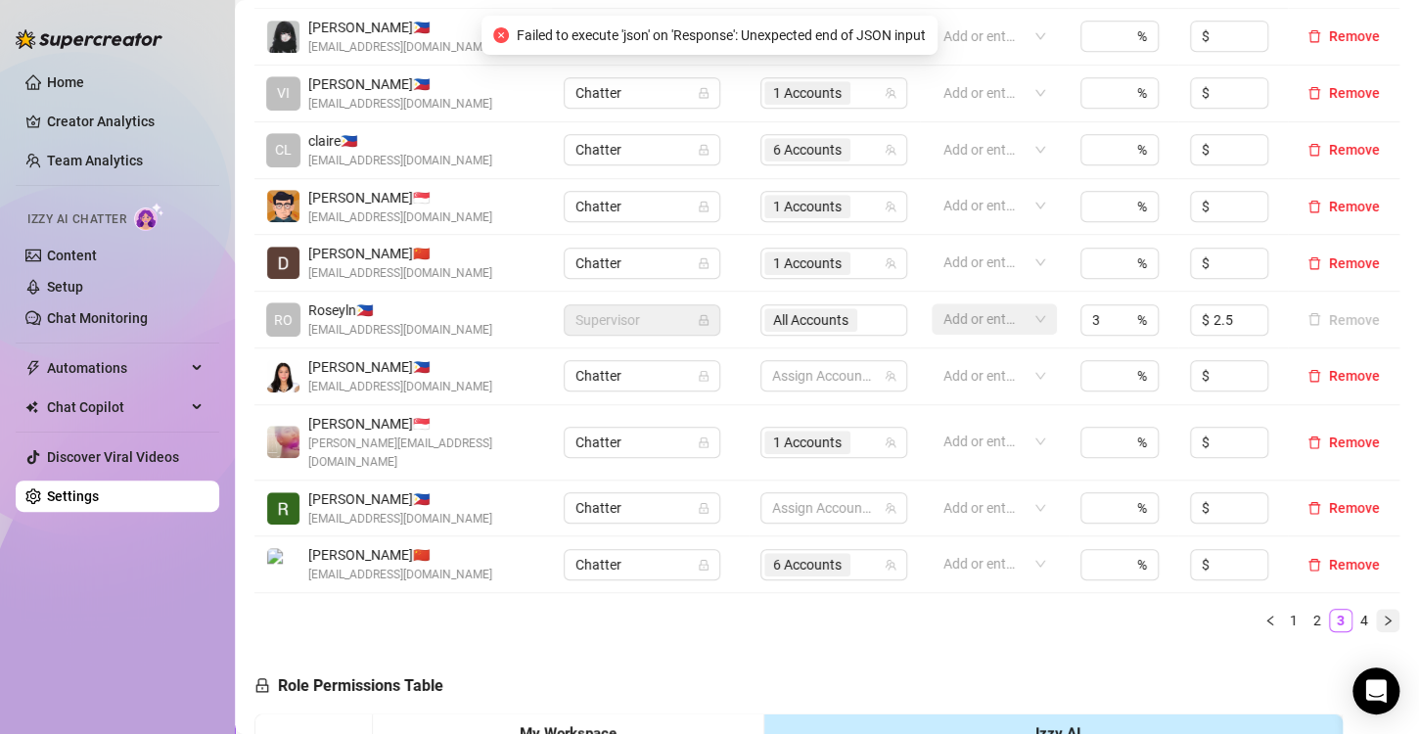
click at [1382, 615] on icon "right" at bounding box center [1388, 621] width 12 height 12
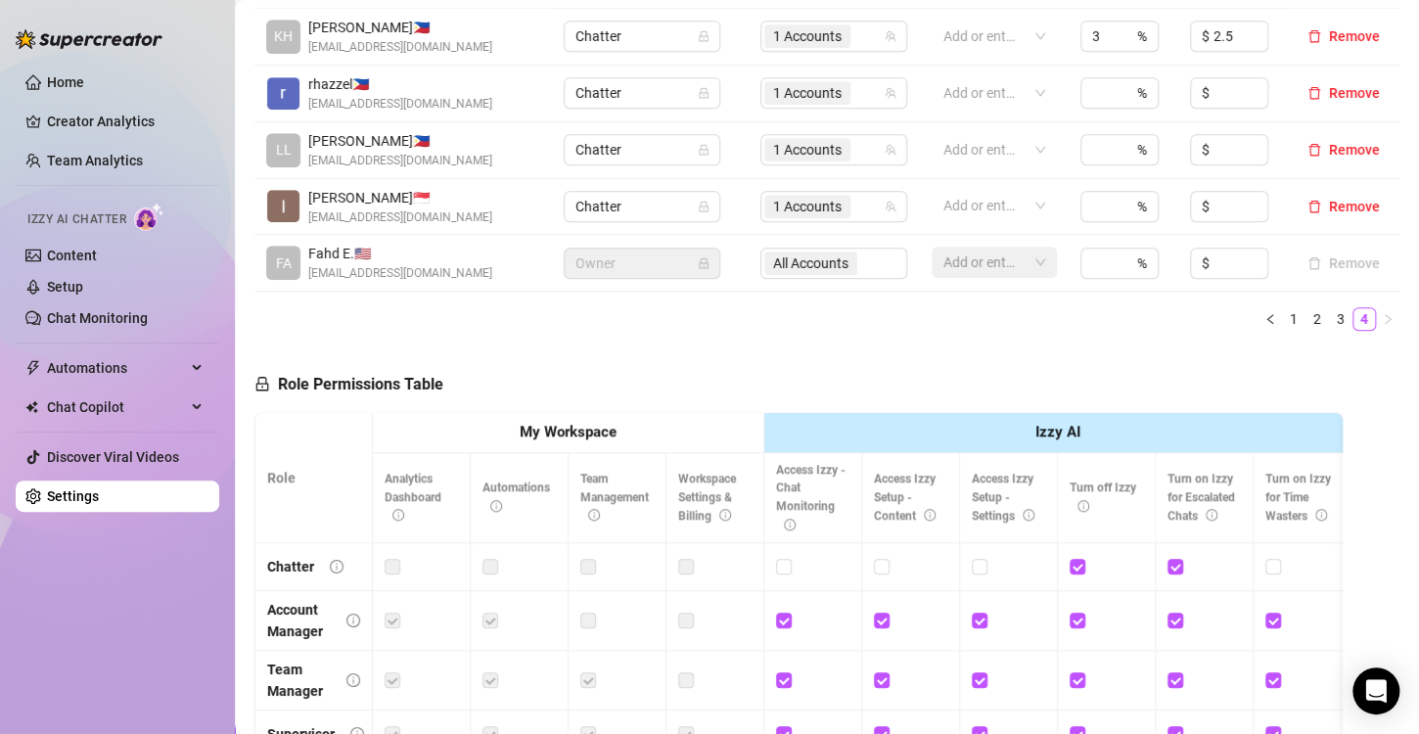
scroll to position [196, 0]
